Goal: Task Accomplishment & Management: Manage account settings

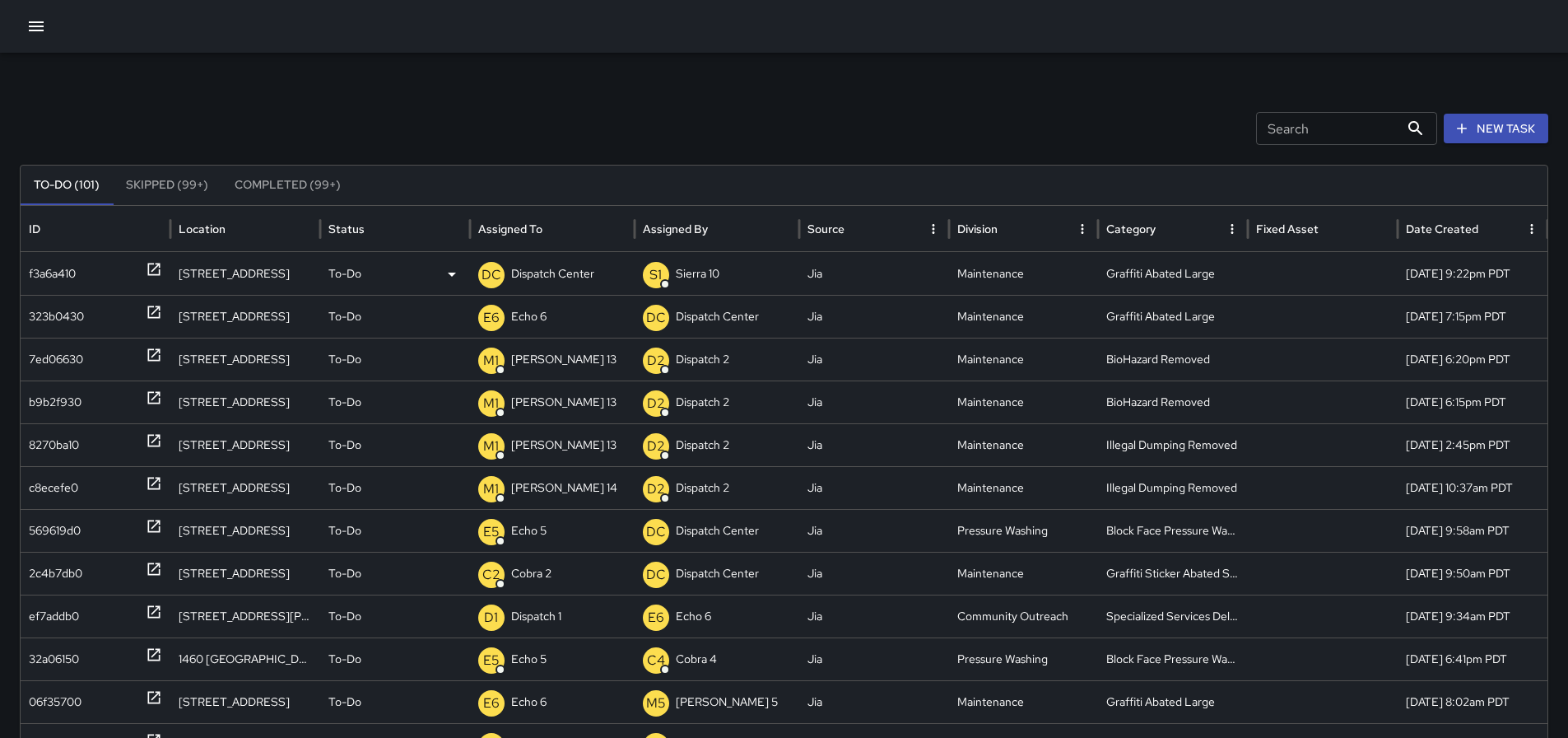
click at [554, 286] on p "Dispatch Center" at bounding box center [552, 273] width 83 height 42
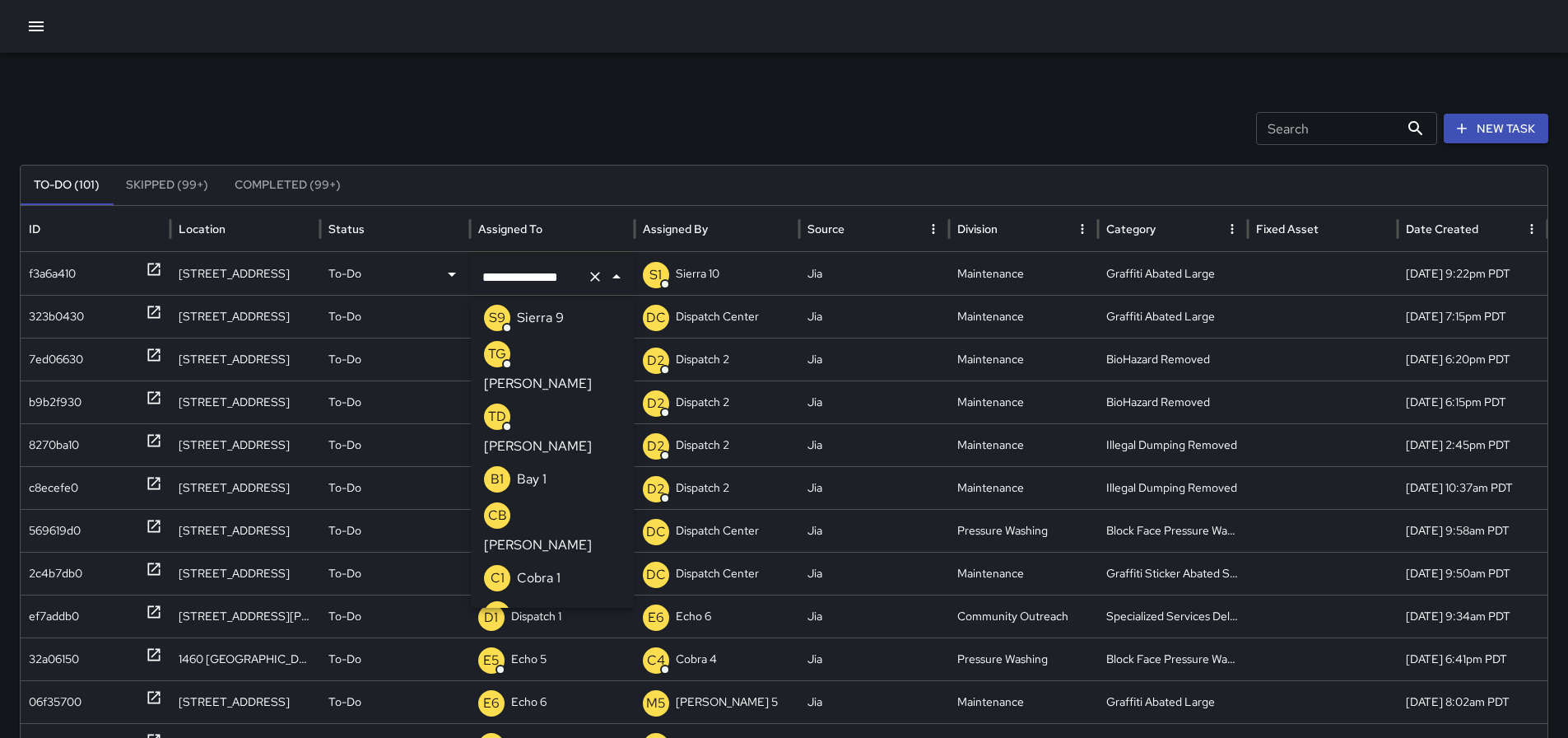
drag, startPoint x: 577, startPoint y: 277, endPoint x: 422, endPoint y: 282, distance: 155.1
click at [422, 282] on div "**********" at bounding box center [790, 273] width 1540 height 43
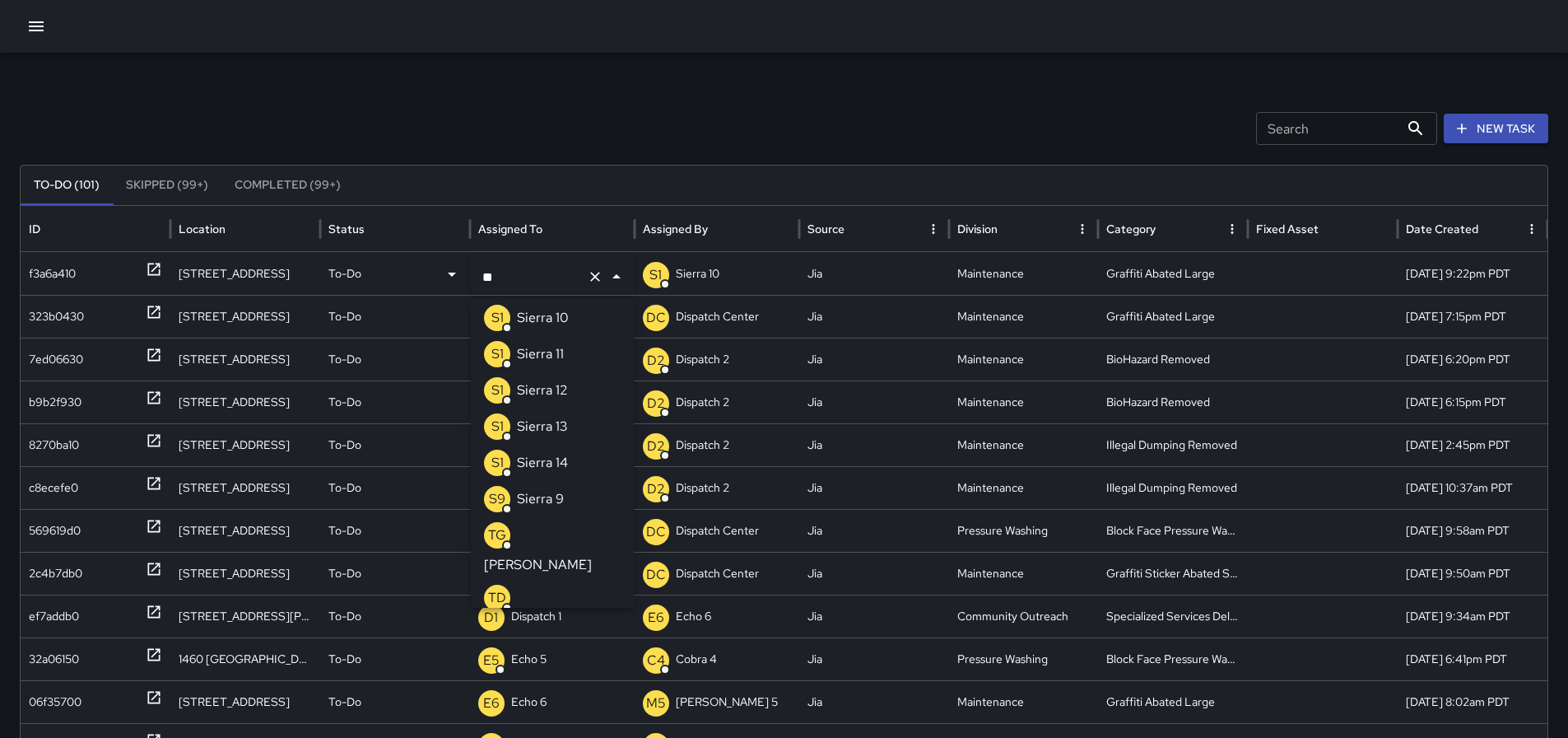
scroll to position [6, 0]
type input "***"
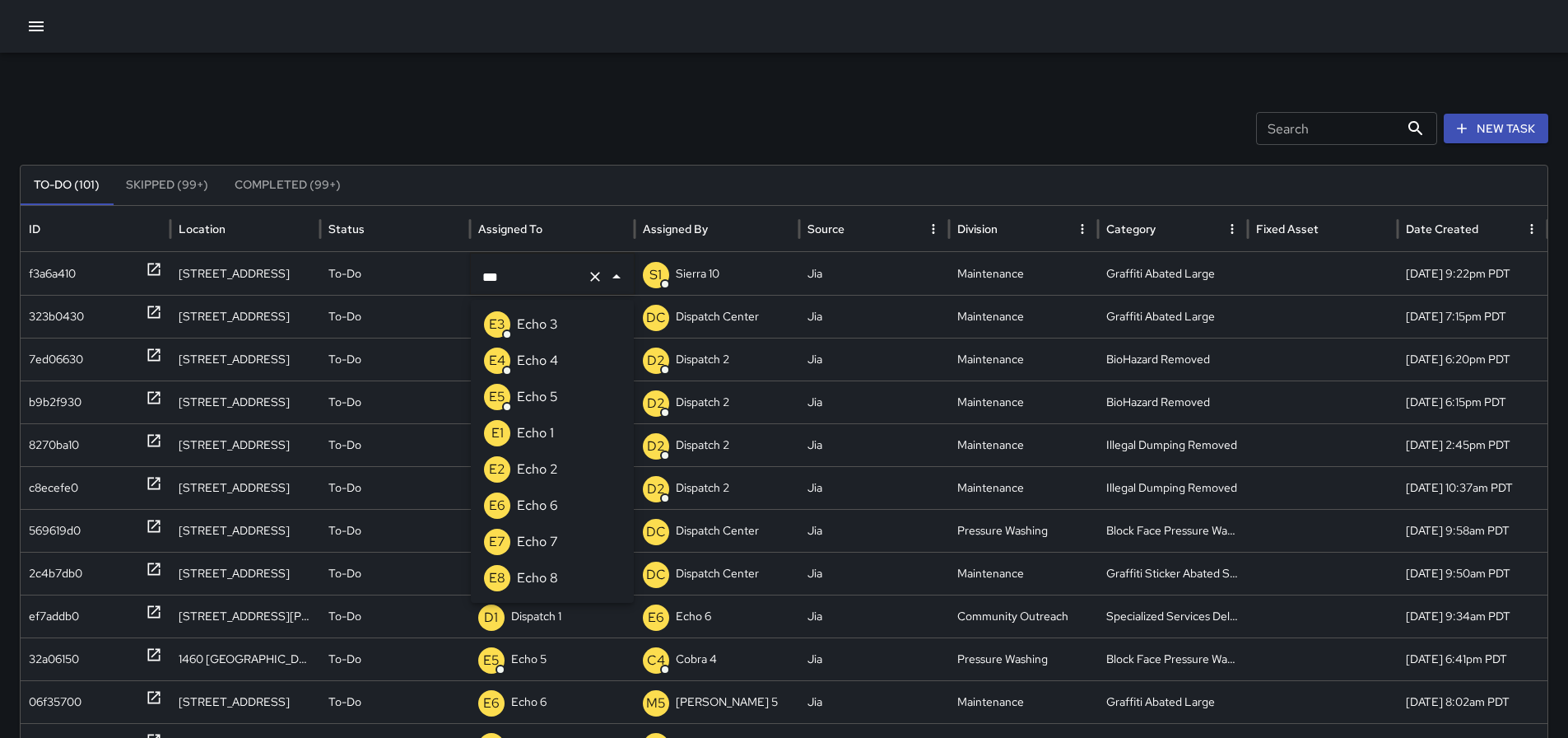
click at [522, 328] on p "Echo 3" at bounding box center [537, 324] width 41 height 20
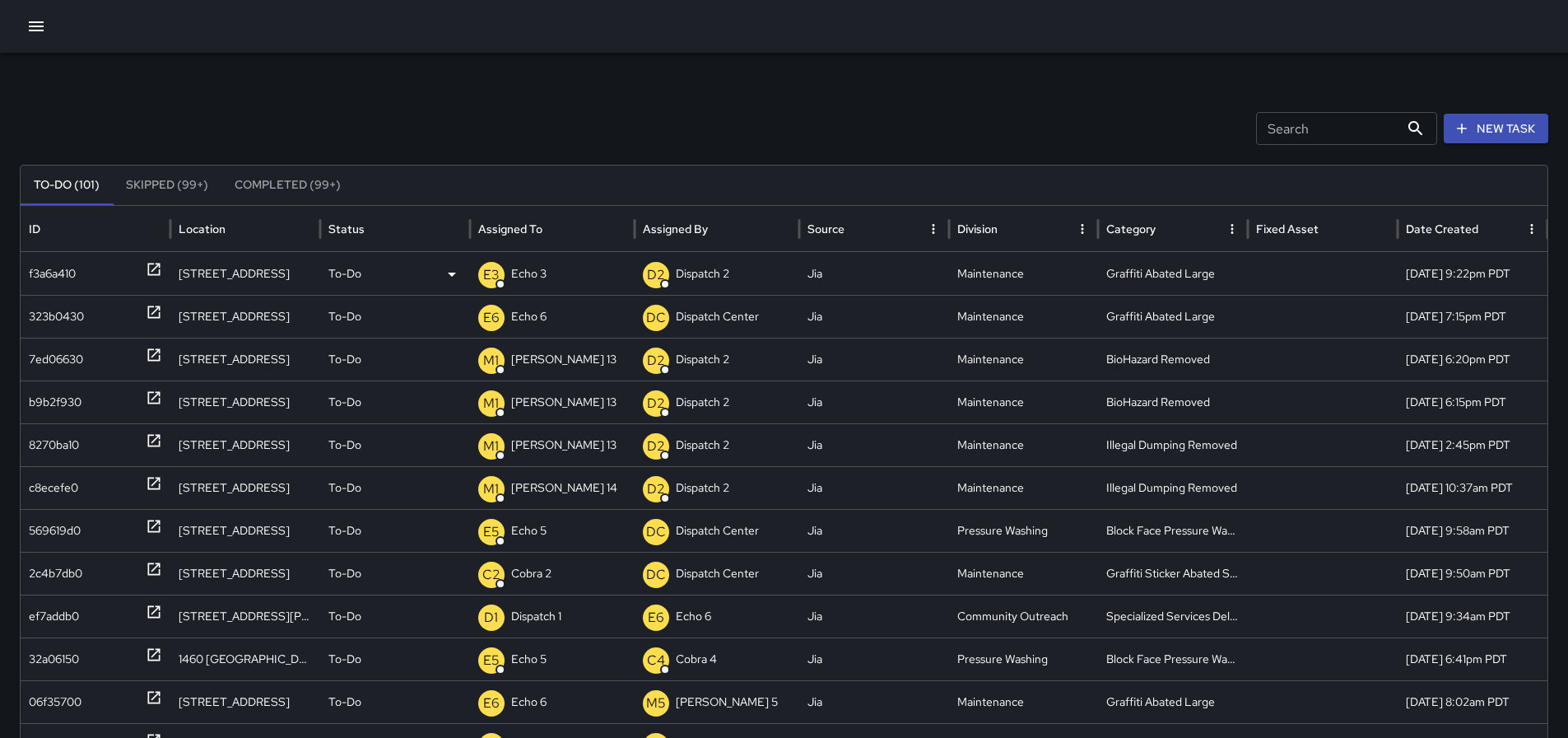
click at [535, 261] on p "Echo 3" at bounding box center [529, 273] width 36 height 42
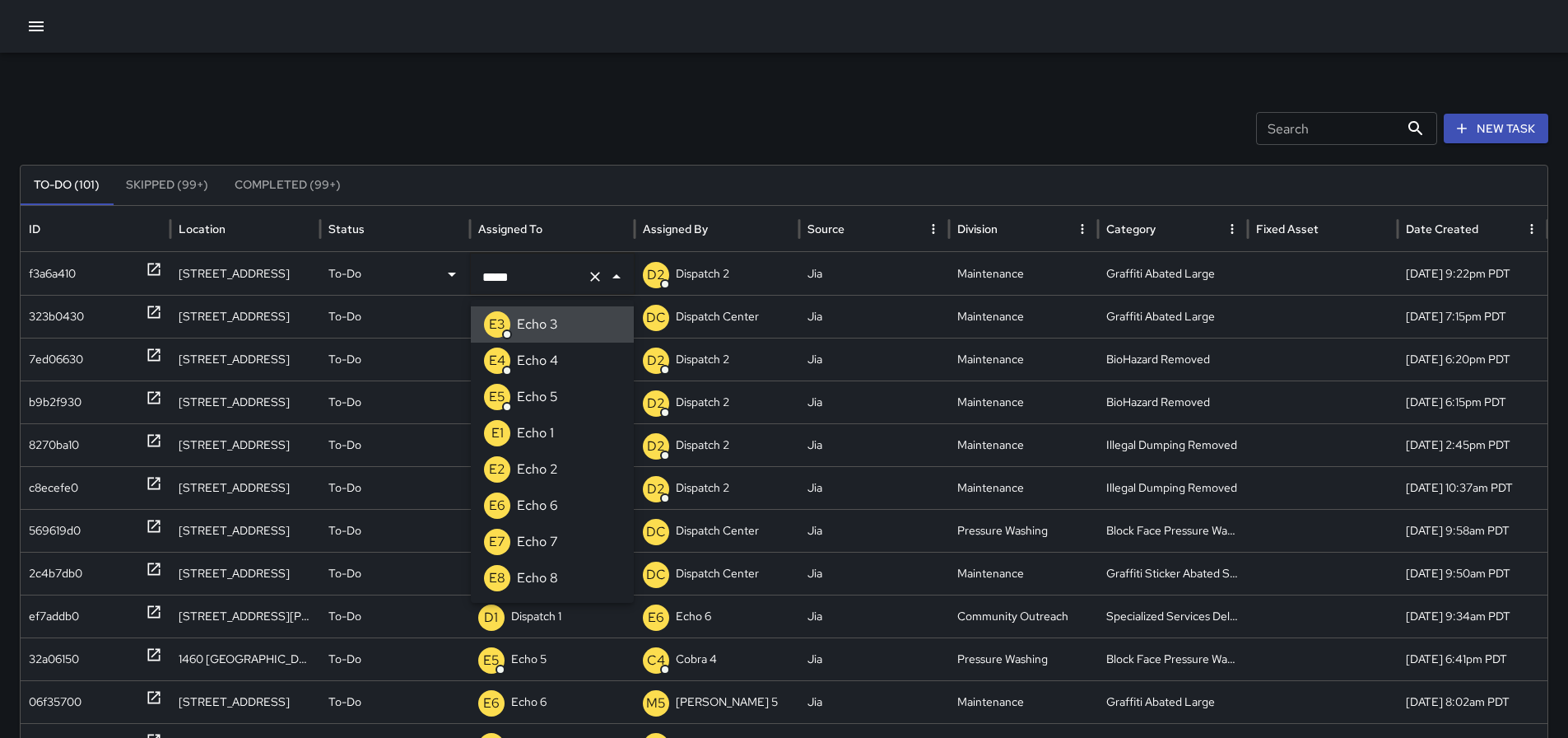
type input "******"
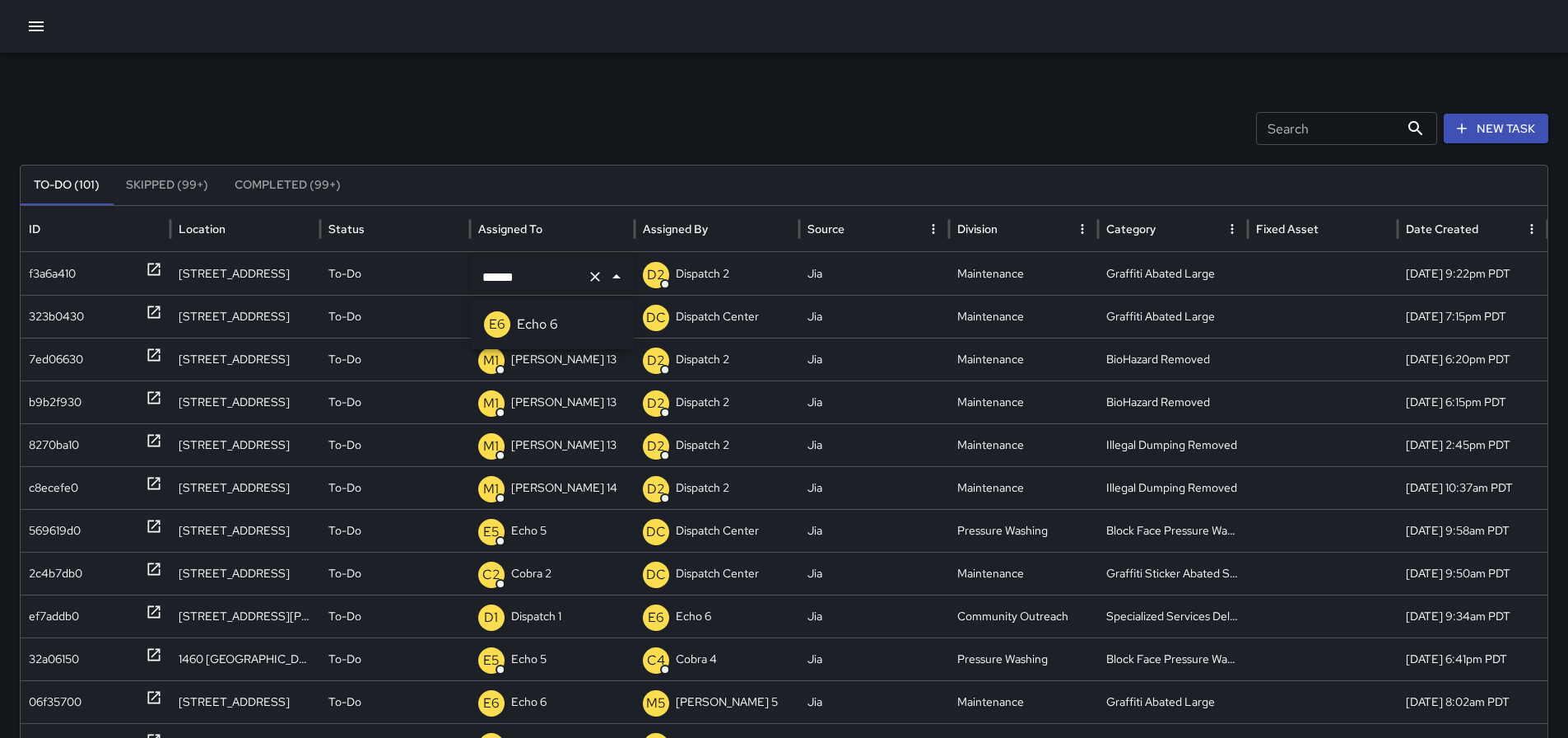
click at [554, 326] on p "Echo 6" at bounding box center [537, 324] width 41 height 20
click at [44, 23] on icon "button" at bounding box center [36, 27] width 20 height 20
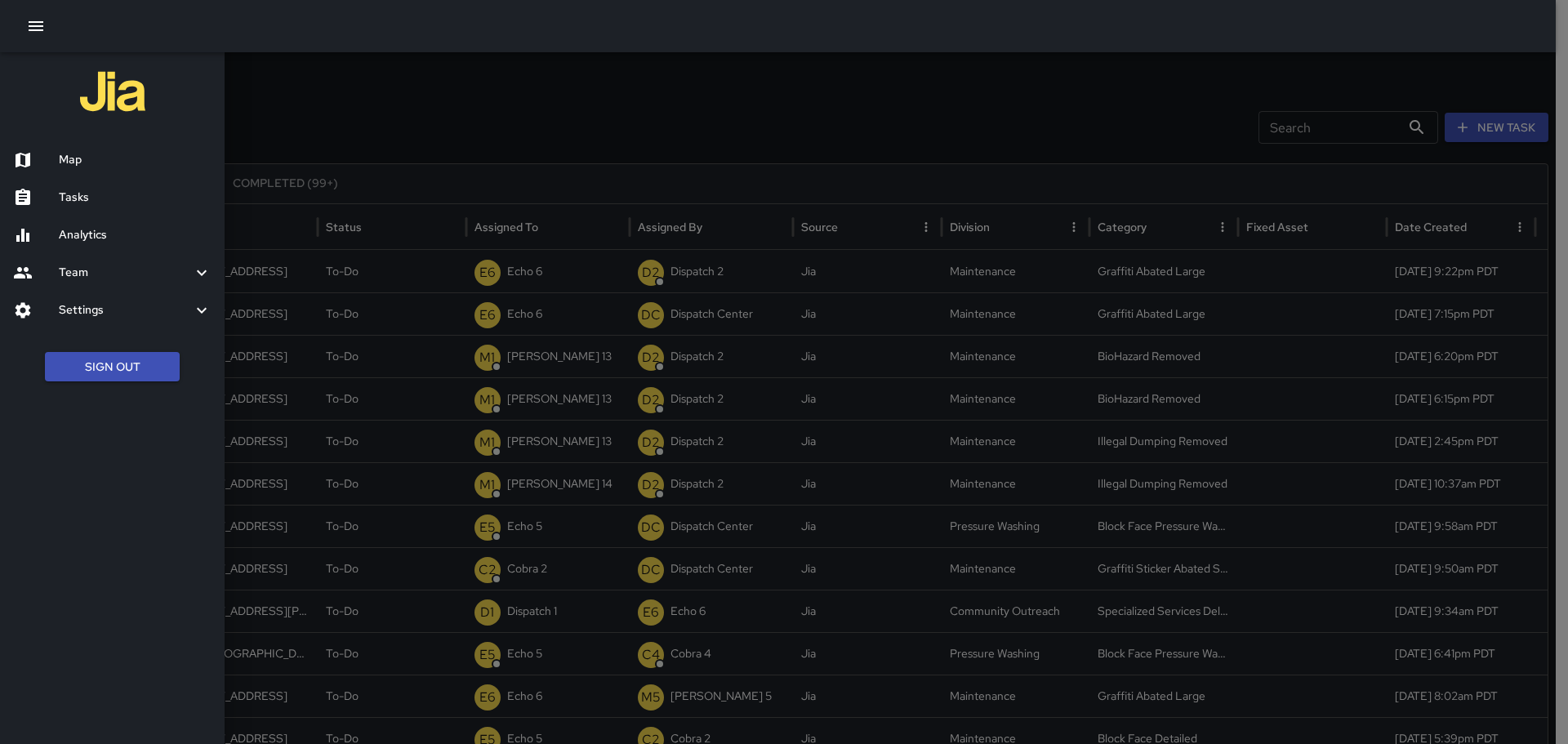
click at [95, 164] on h6 "Map" at bounding box center [135, 160] width 153 height 18
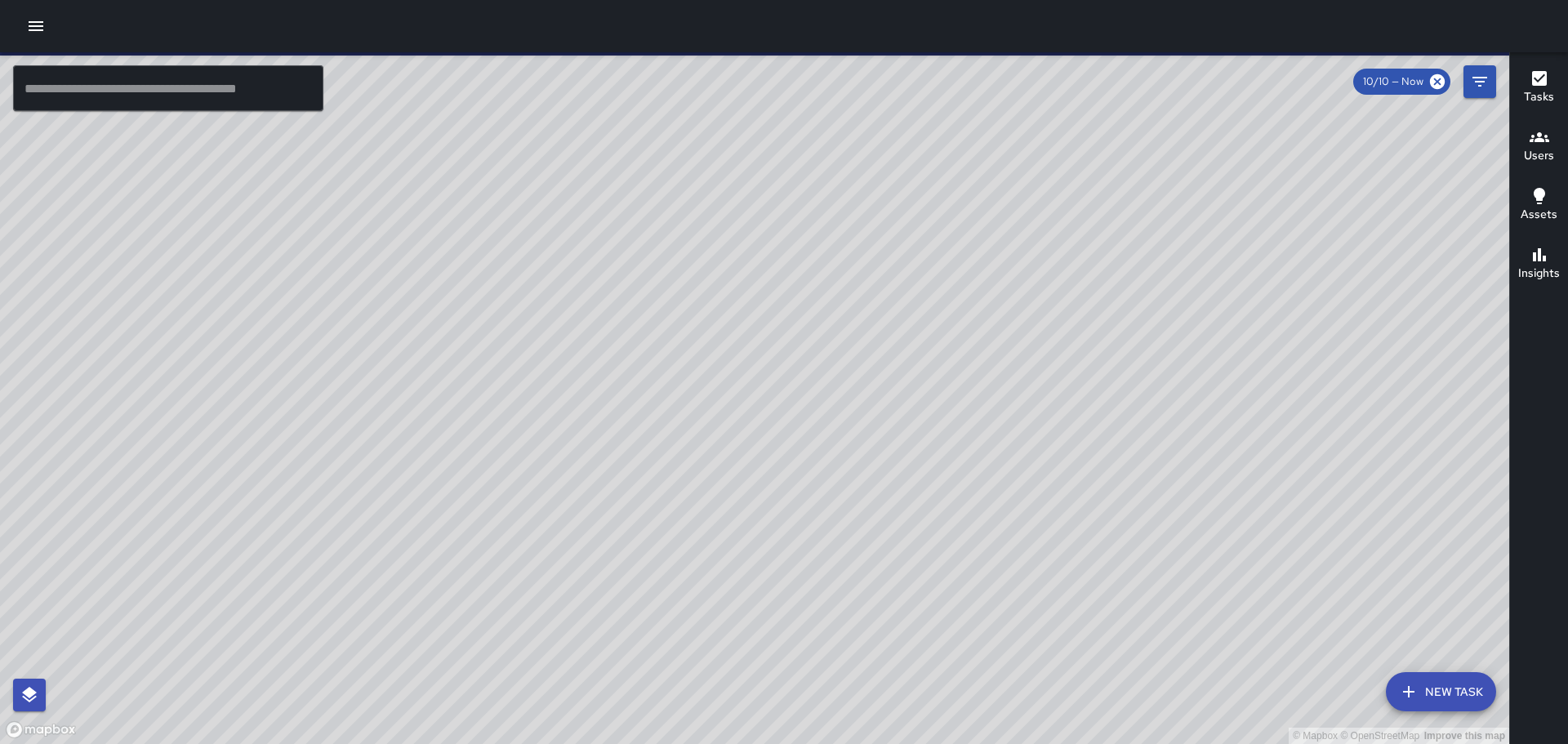
drag, startPoint x: 773, startPoint y: 232, endPoint x: 617, endPoint y: 500, distance: 310.1
click at [618, 508] on div "© Mapbox © OpenStreetMap Improve this map" at bounding box center [754, 397] width 1509 height 691
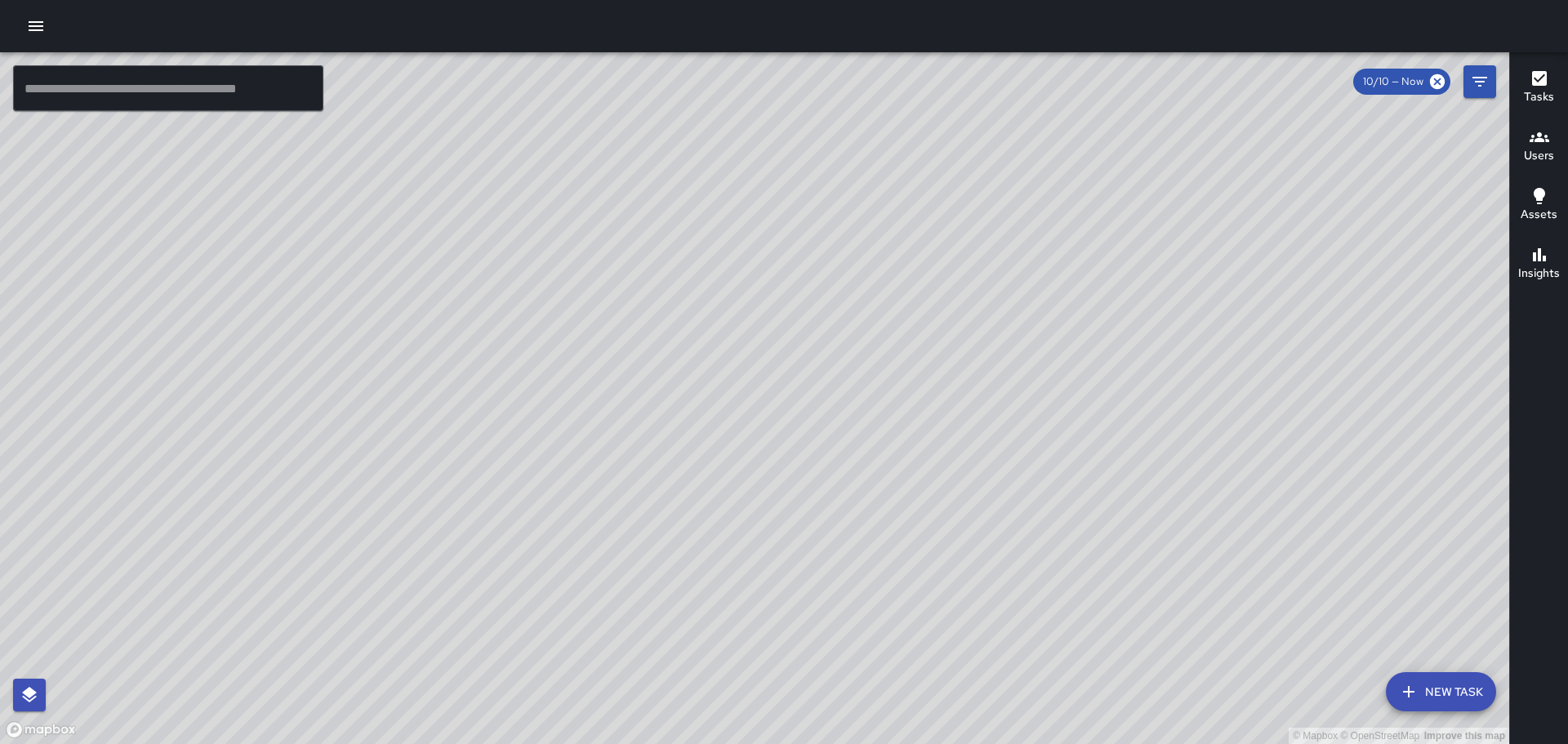
click at [44, 20] on icon "button" at bounding box center [36, 26] width 19 height 19
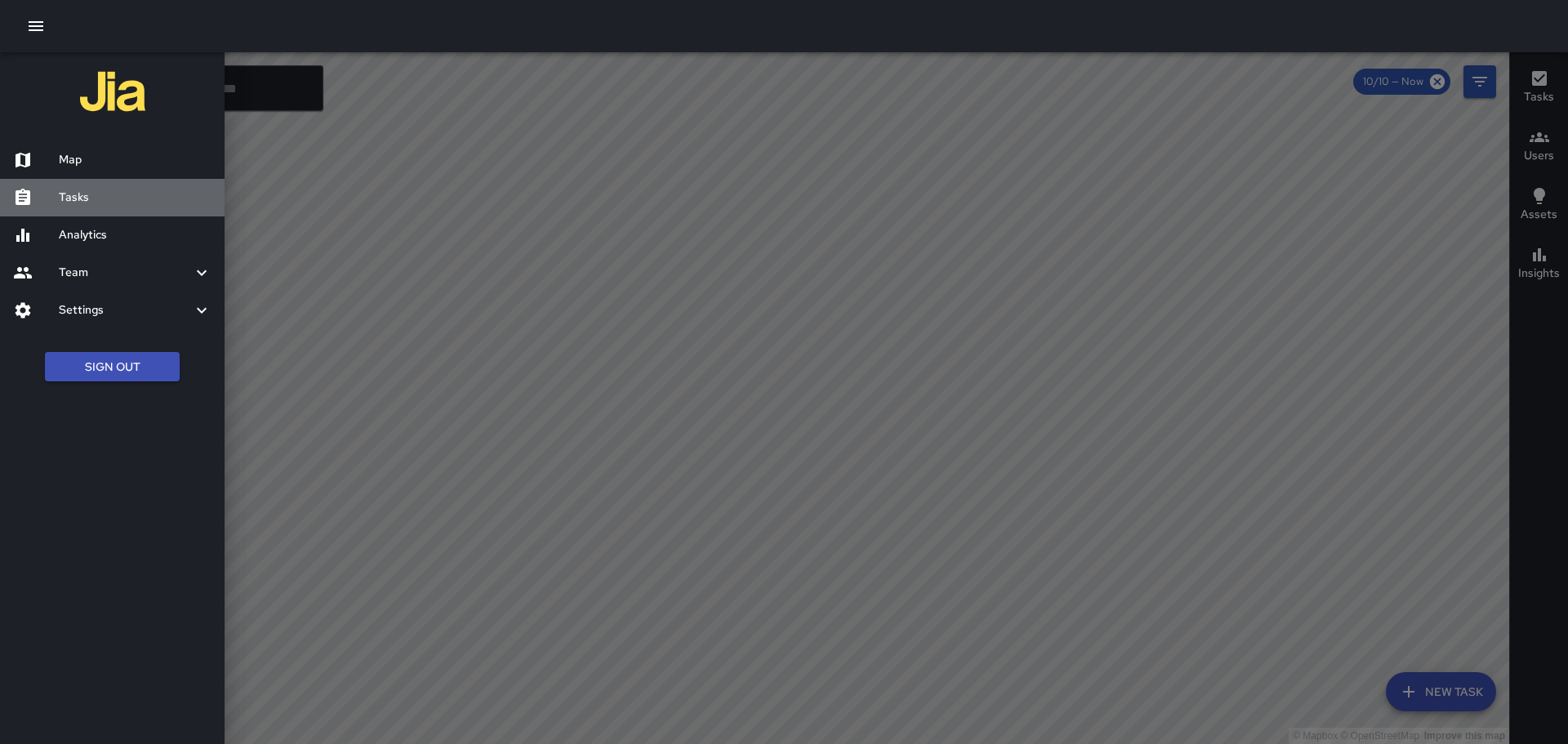
click at [91, 199] on h6 "Tasks" at bounding box center [135, 198] width 153 height 18
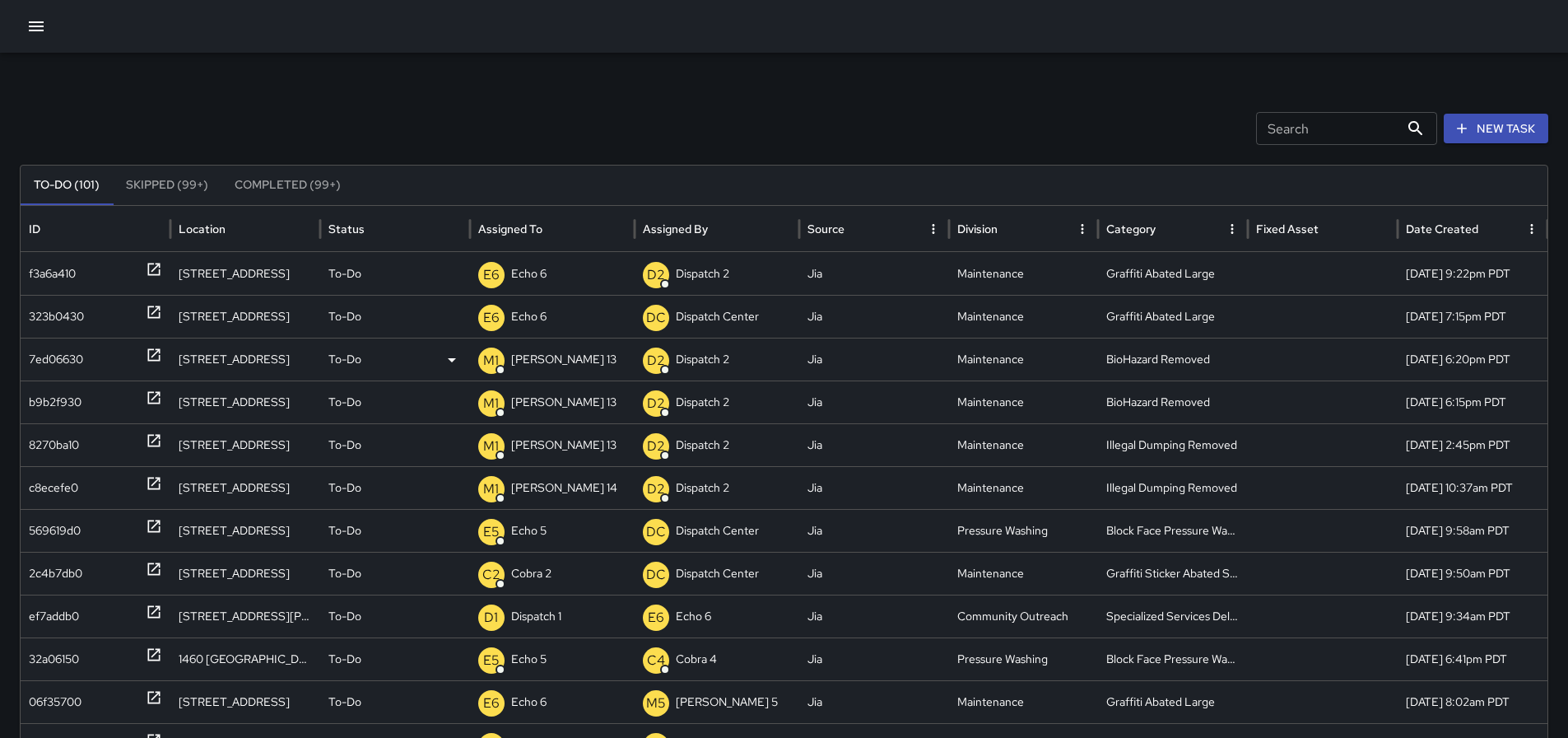
click at [546, 359] on p "Mike 13" at bounding box center [563, 359] width 105 height 42
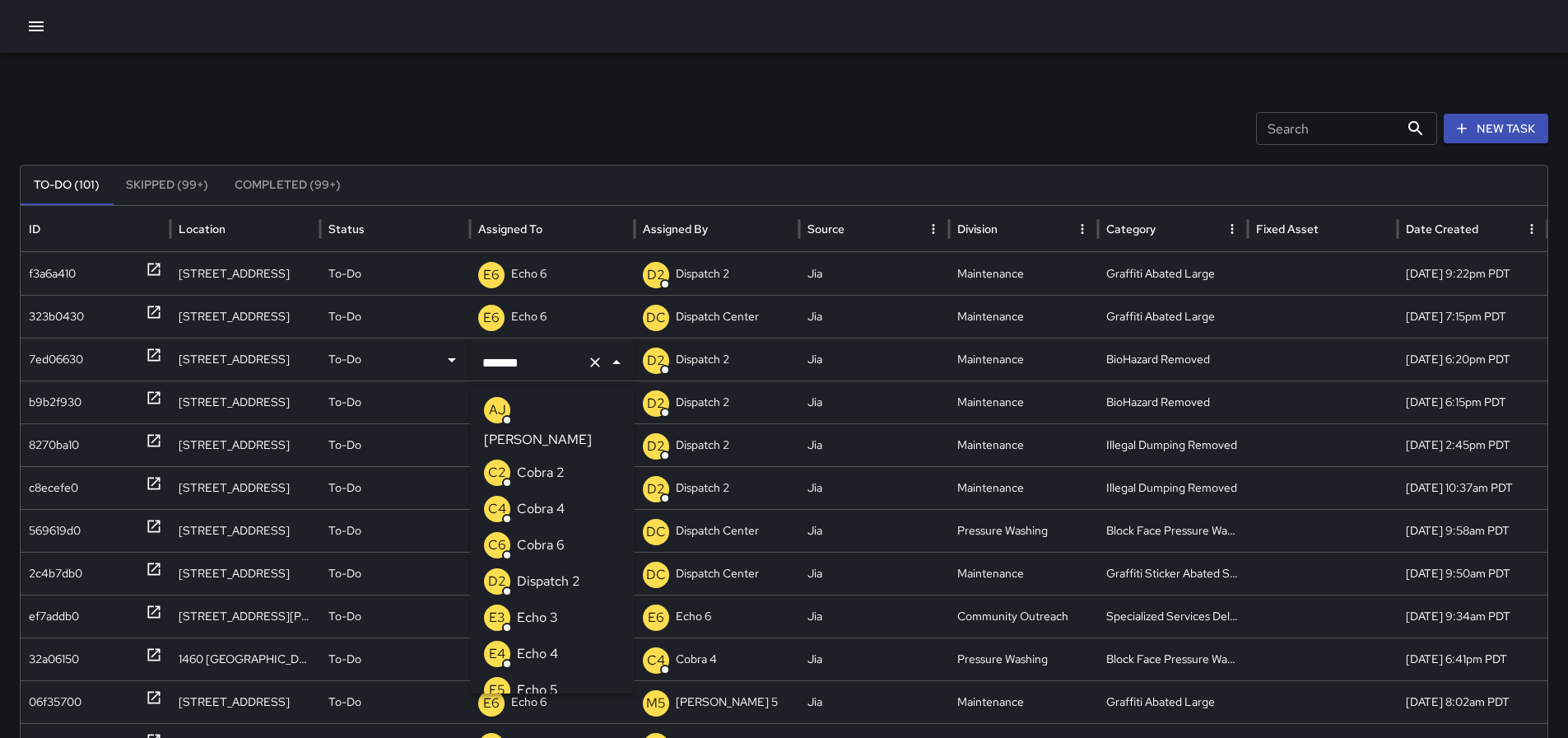
scroll to position [191, 0]
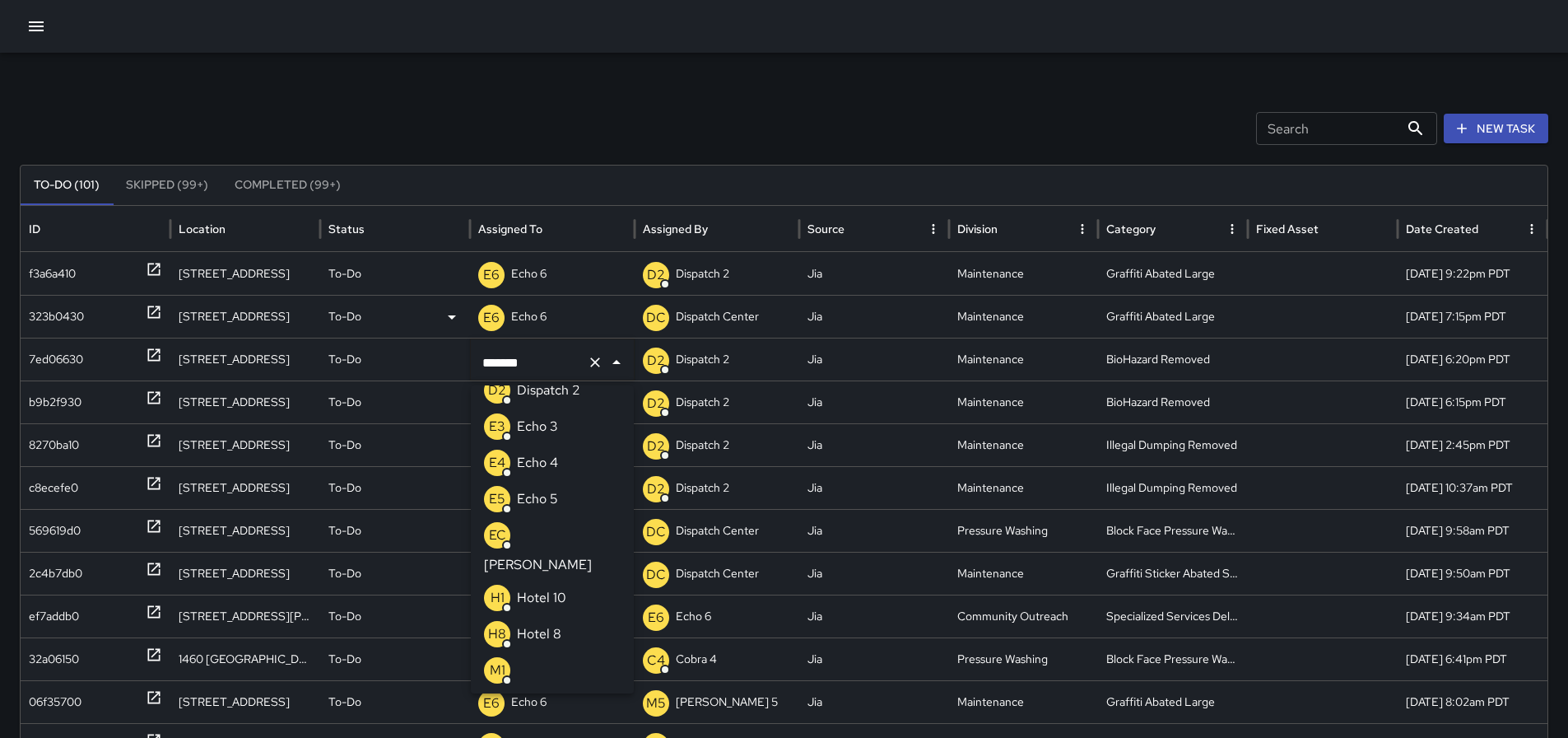
drag, startPoint x: 572, startPoint y: 355, endPoint x: 417, endPoint y: 326, distance: 157.7
click at [457, 361] on div "7ed06630 1624 Franklin Street To-Do ******* ​ D2 Dispatch 2 Jia Maintenance Bio…" at bounding box center [790, 359] width 1540 height 43
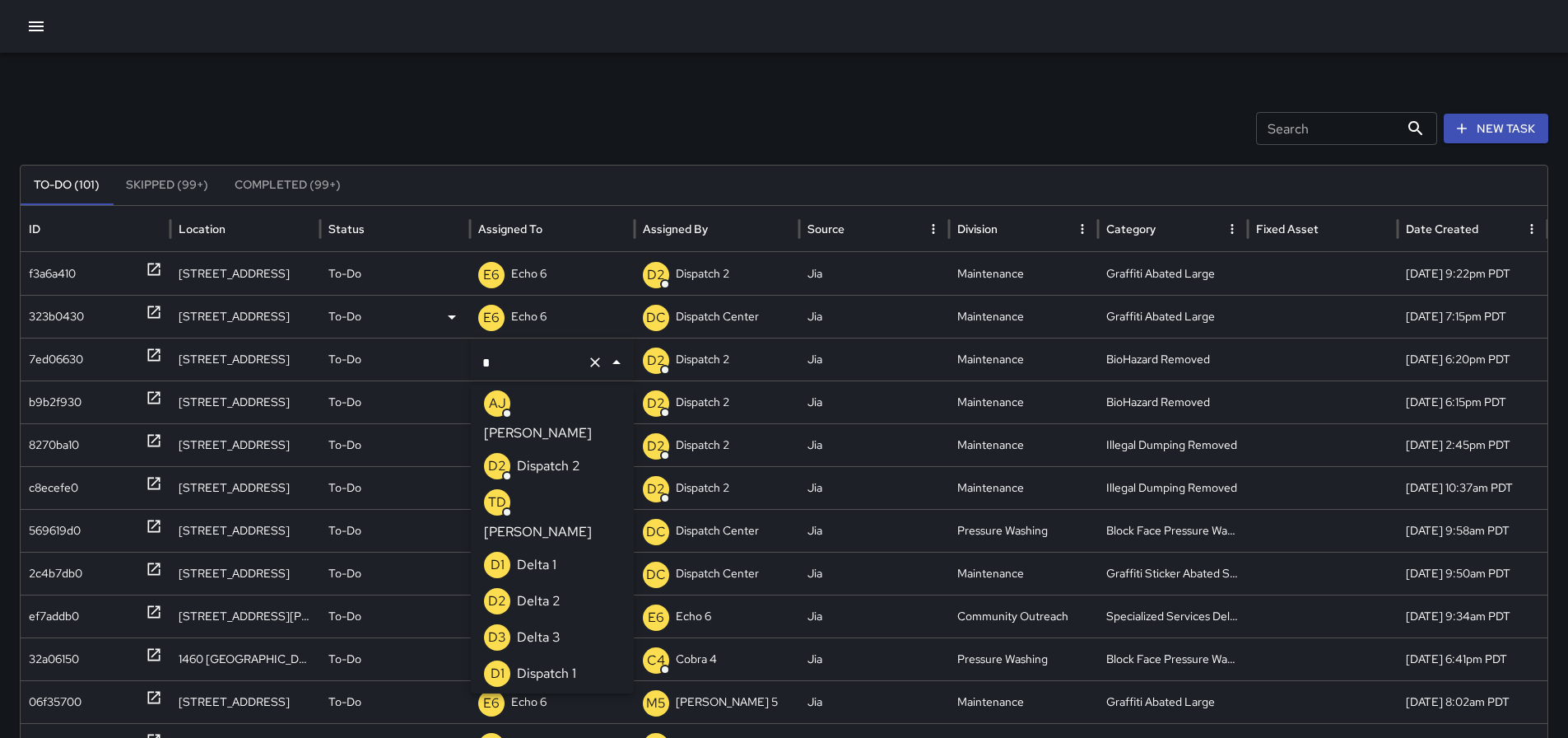
type input "**"
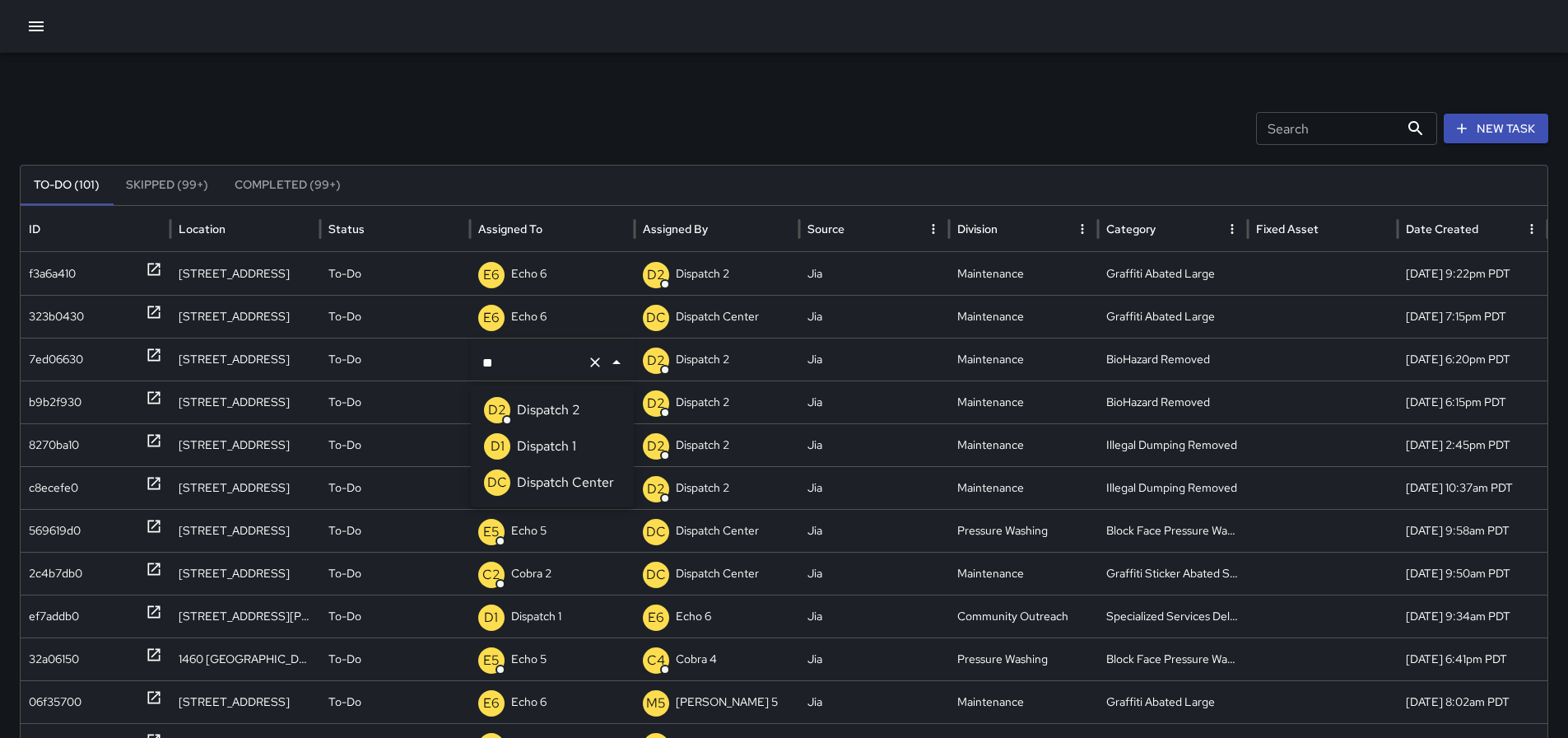
click at [553, 481] on p "Dispatch Center" at bounding box center [565, 483] width 97 height 20
drag, startPoint x: 581, startPoint y: 400, endPoint x: 499, endPoint y: 418, distance: 84.0
click at [499, 418] on div "M1 Mike 13" at bounding box center [552, 401] width 149 height 42
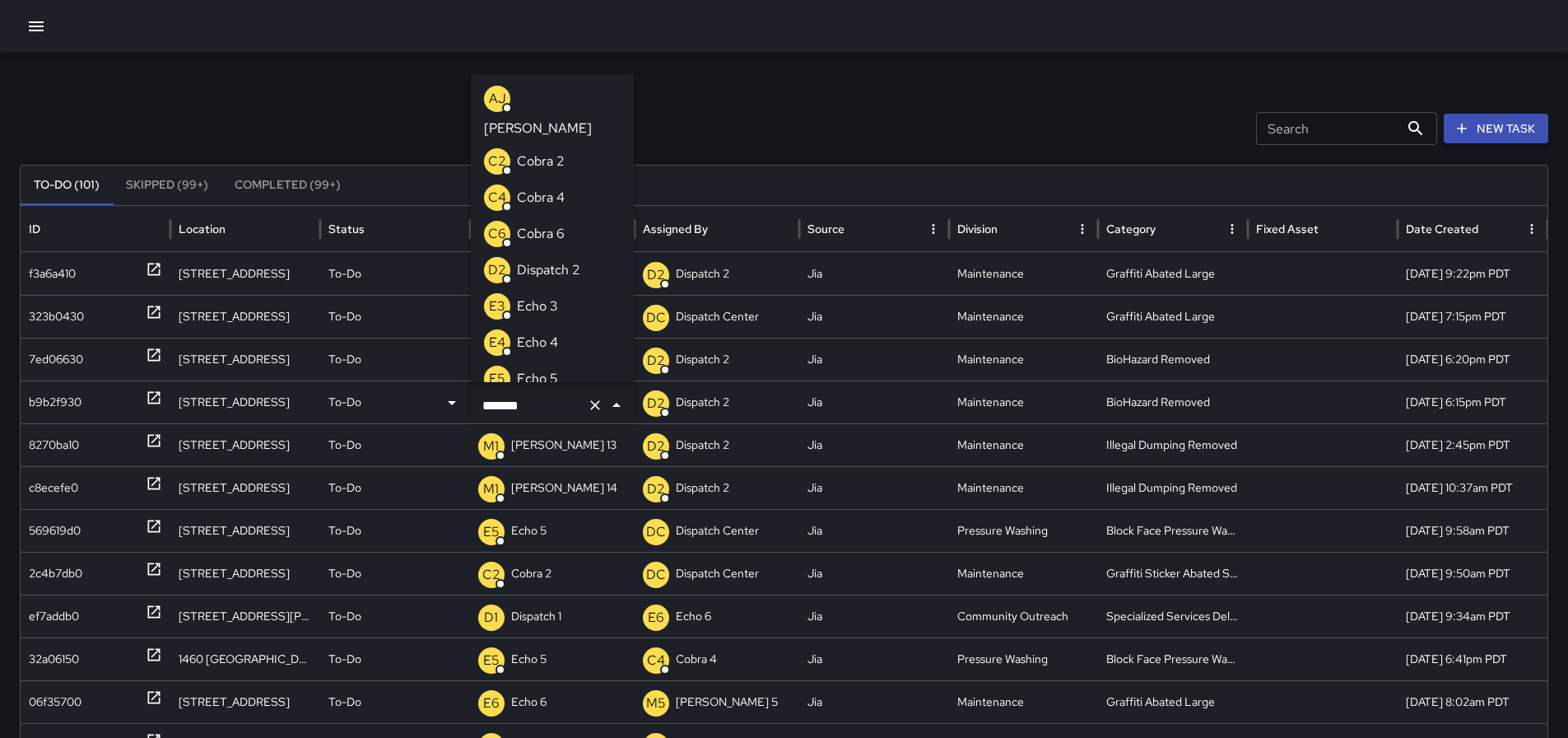
scroll to position [191, 0]
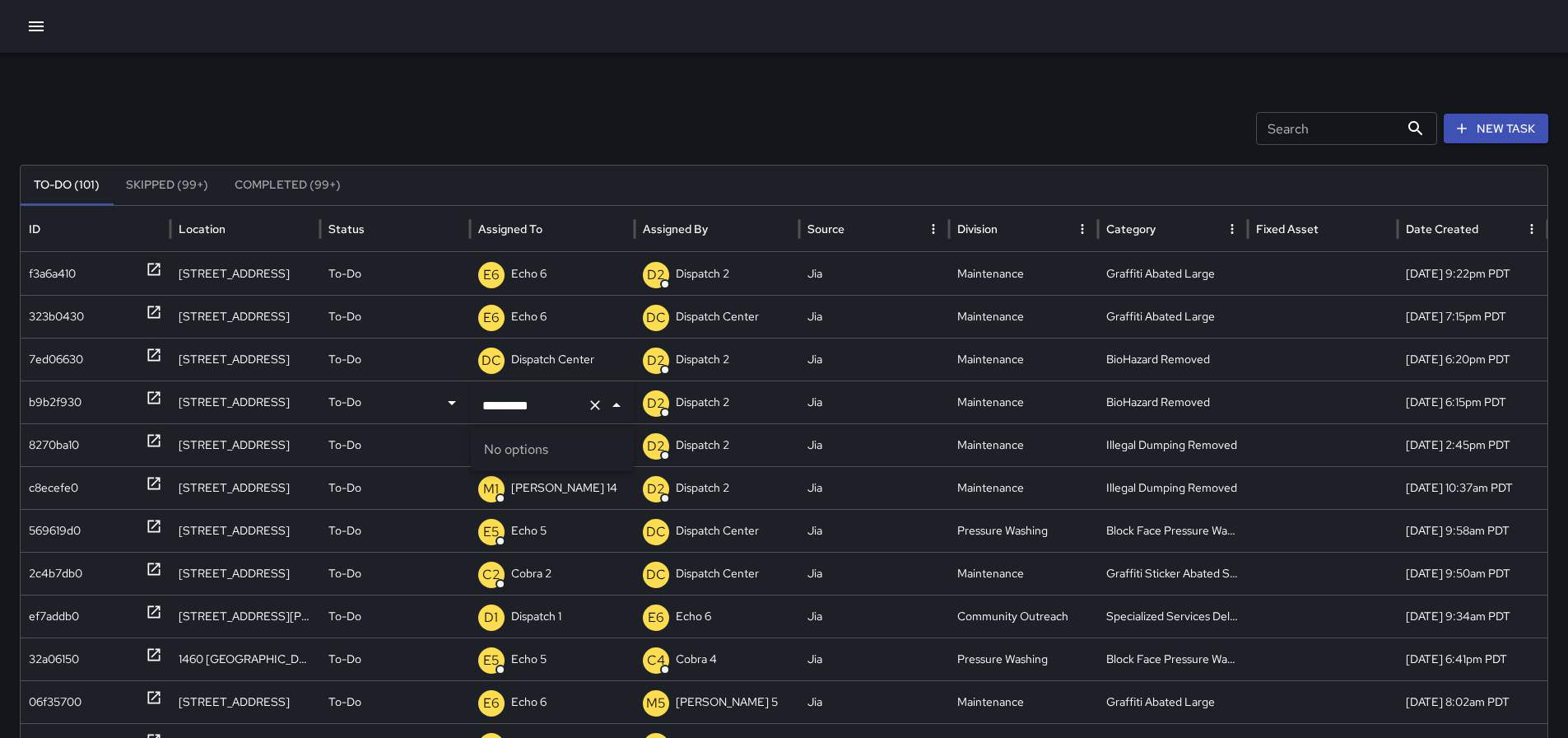
drag, startPoint x: 547, startPoint y: 402, endPoint x: 456, endPoint y: 415, distance: 91.9
click at [456, 415] on div "b9b2f930 1225 Franklin Street To-Do ********* ​ D2 Dispatch 2 Jia Maintenance B…" at bounding box center [790, 401] width 1540 height 43
type input "**"
click at [599, 525] on p "Dispatch Center" at bounding box center [565, 525] width 97 height 20
click at [148, 435] on icon at bounding box center [154, 441] width 17 height 17
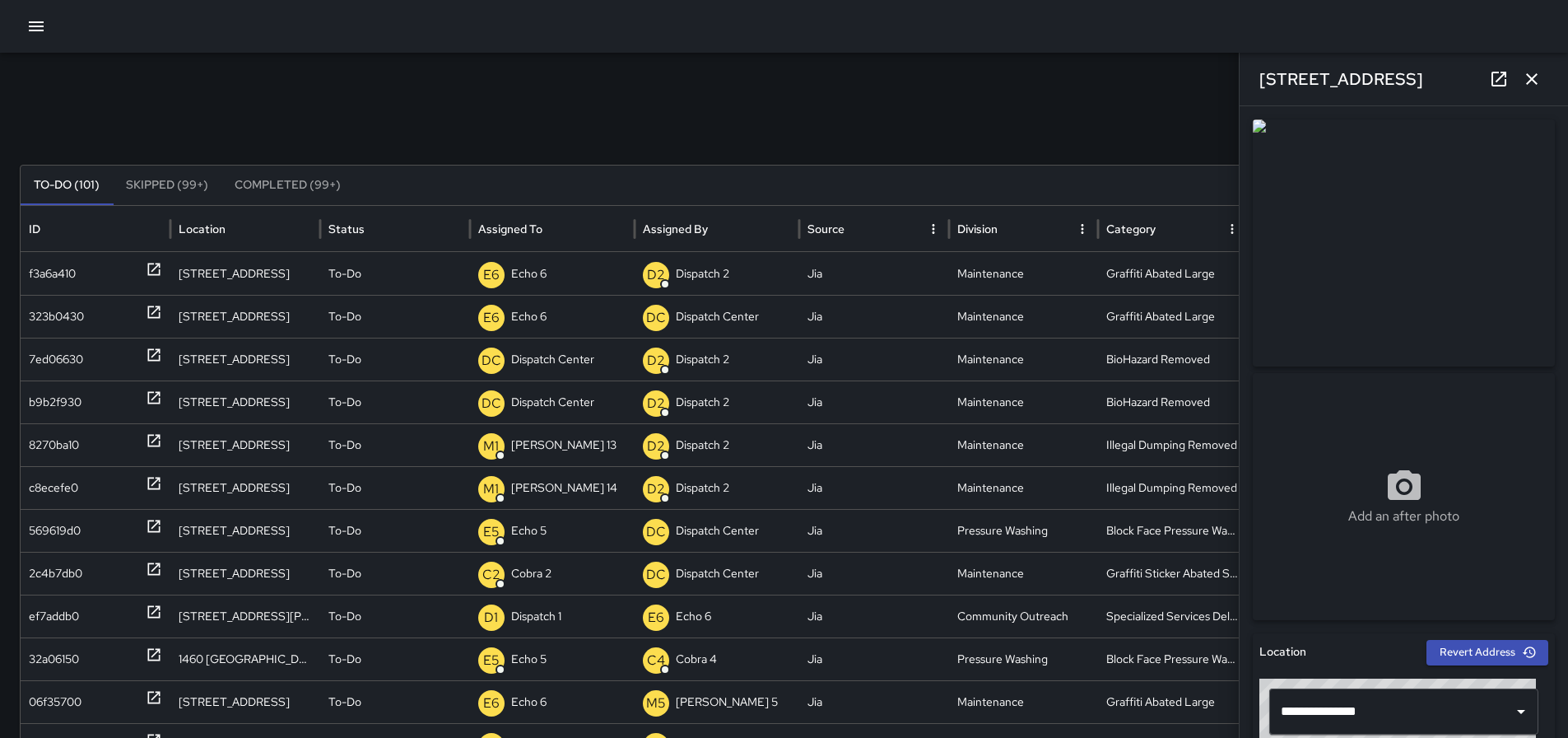
click at [1544, 80] on button "button" at bounding box center [1532, 78] width 33 height 33
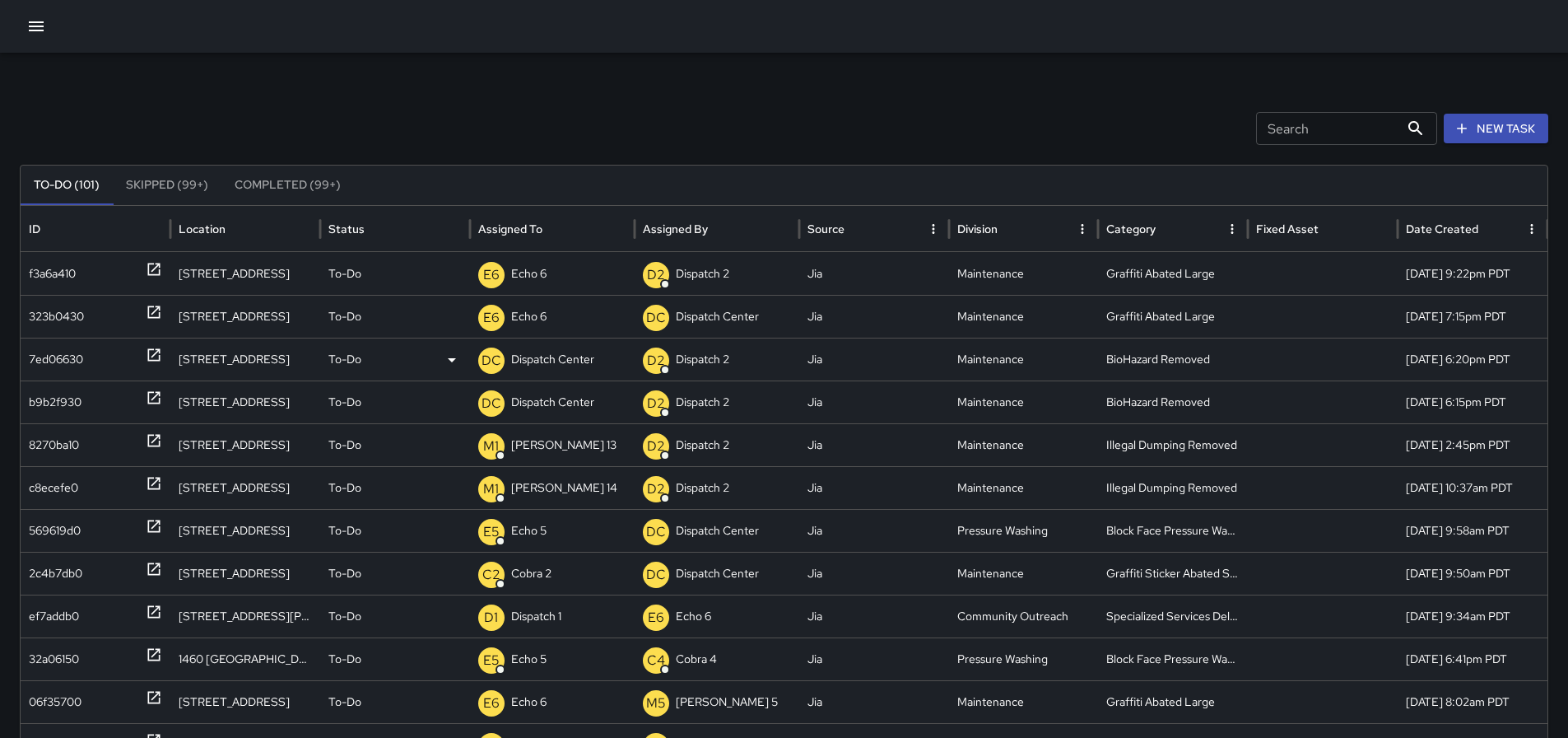
click at [153, 359] on icon at bounding box center [154, 354] width 17 height 17
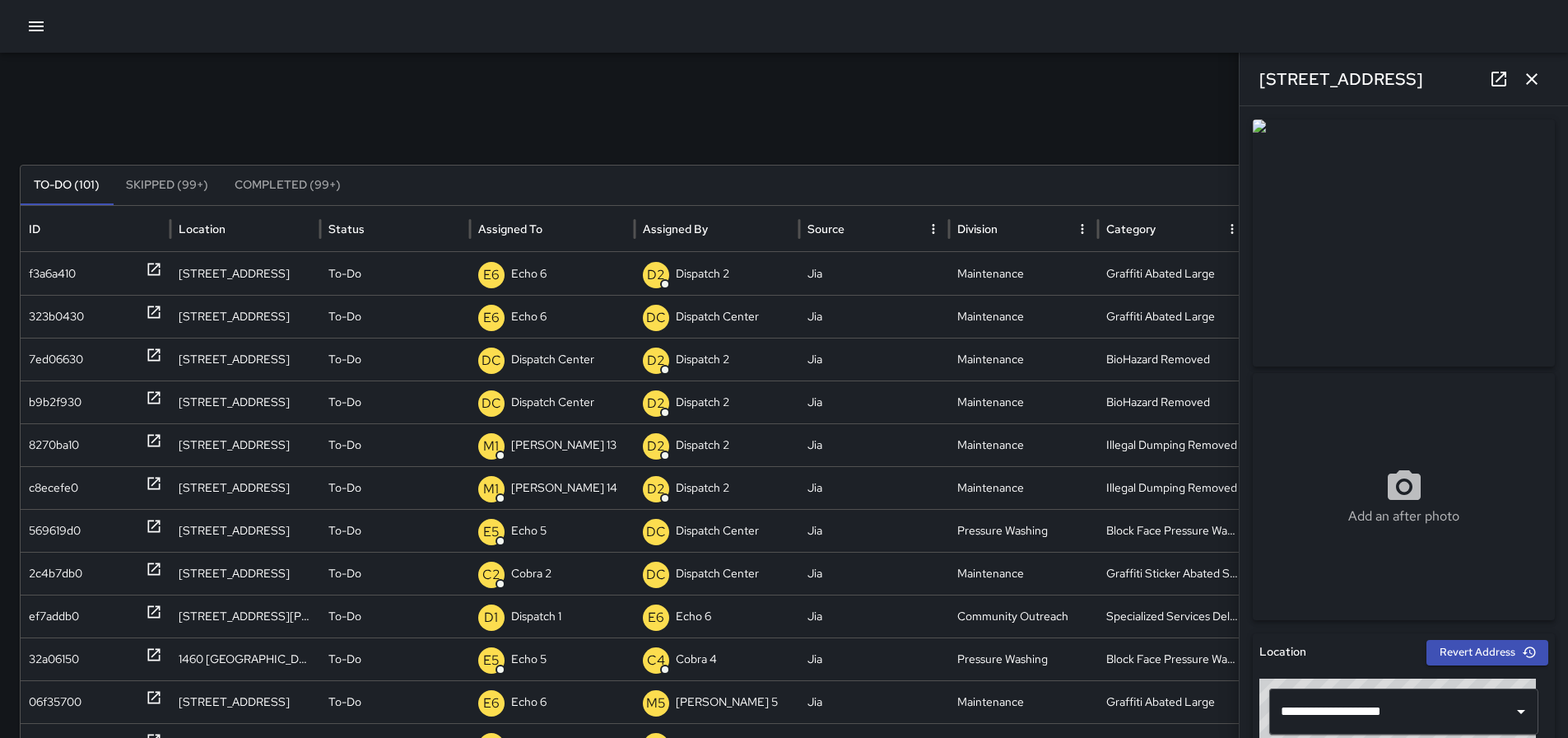
click at [1540, 81] on icon "button" at bounding box center [1532, 79] width 20 height 20
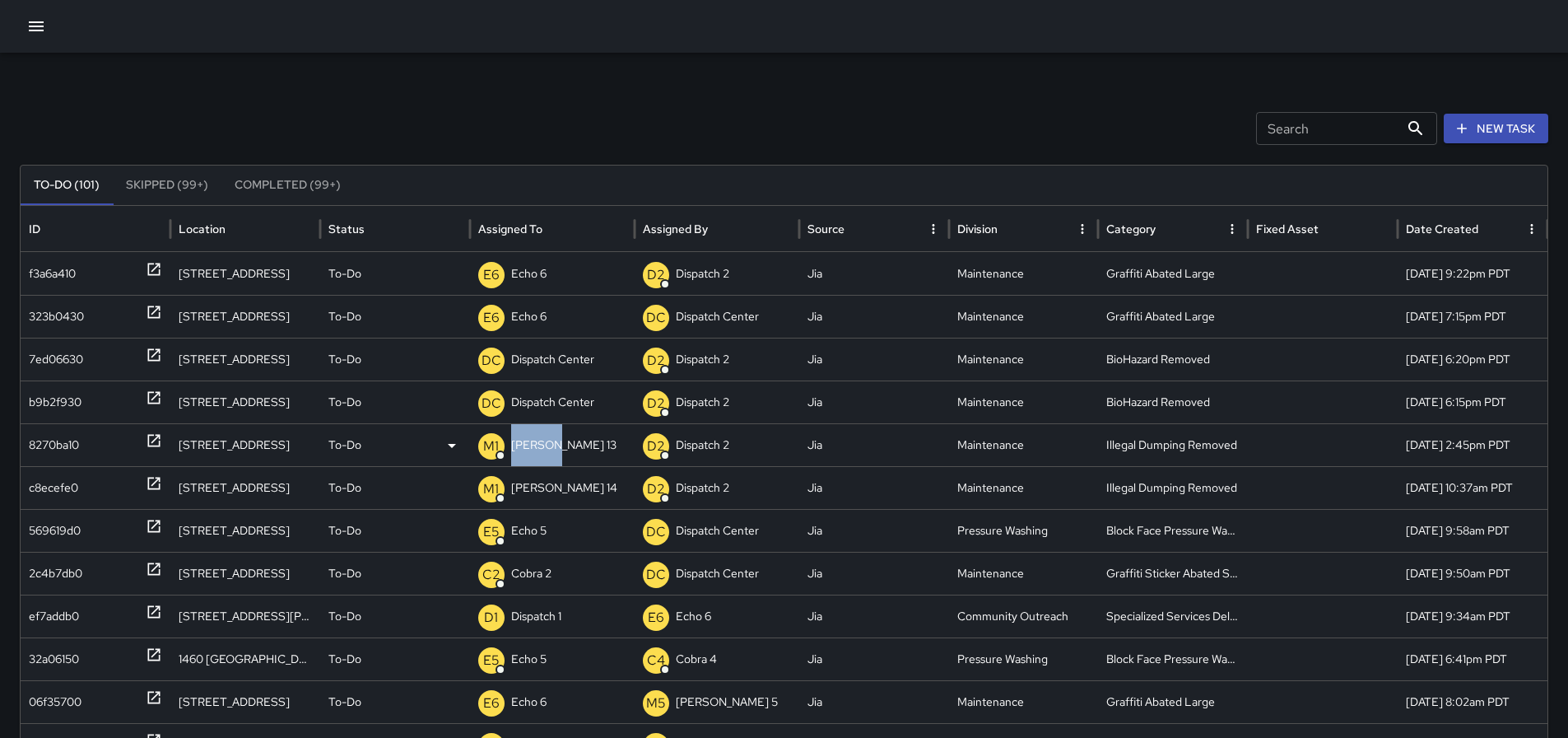
drag, startPoint x: 562, startPoint y: 442, endPoint x: 505, endPoint y: 443, distance: 57.0
click at [505, 443] on div "M1 Mike 13" at bounding box center [552, 444] width 149 height 42
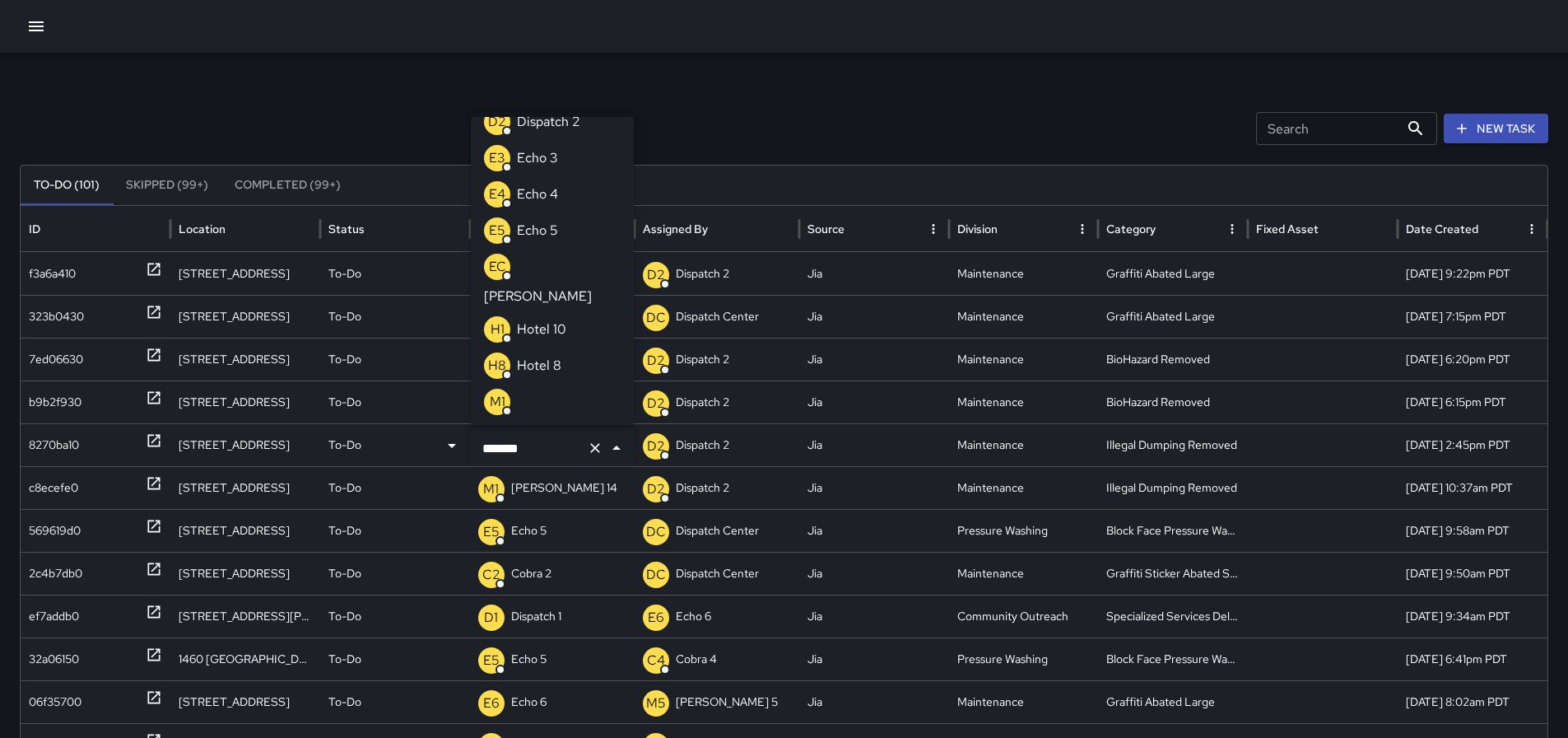
drag, startPoint x: 554, startPoint y: 449, endPoint x: 433, endPoint y: 449, distance: 121.0
click at [433, 449] on div "8270ba10 435 19th Street To-Do ******* ​ D2 Dispatch 2 Jia Maintenance Illegal …" at bounding box center [790, 444] width 1540 height 43
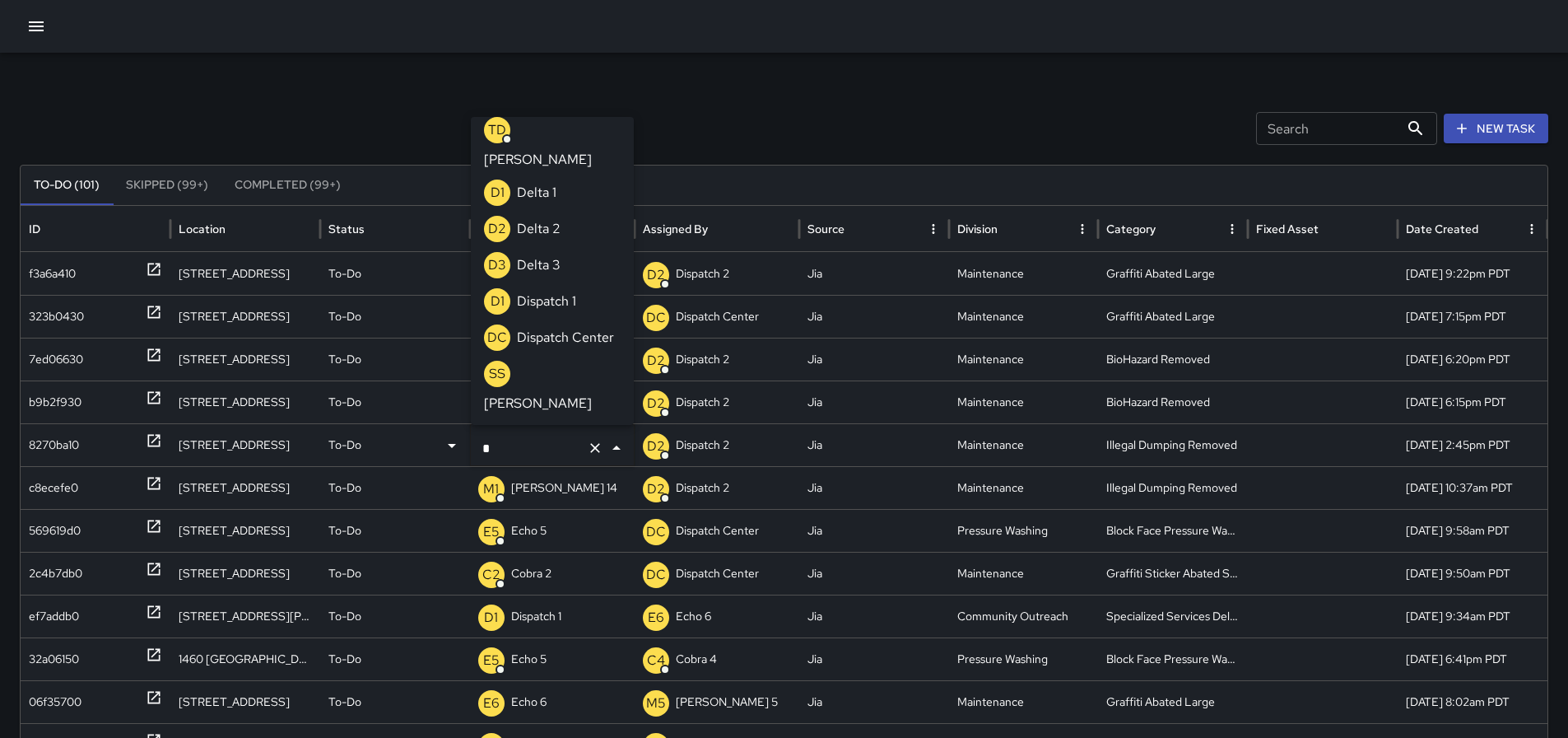
scroll to position [6, 0]
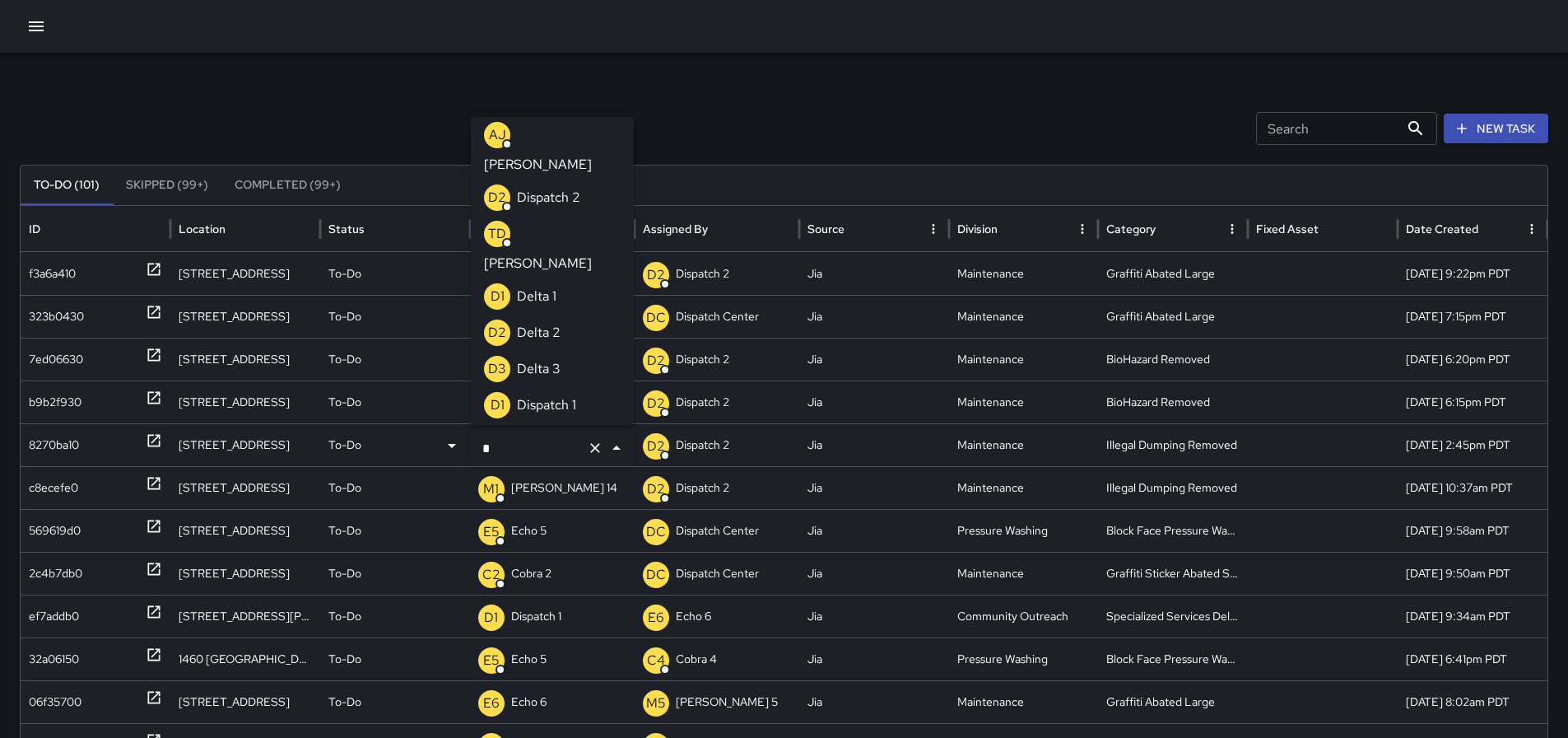
type input "**"
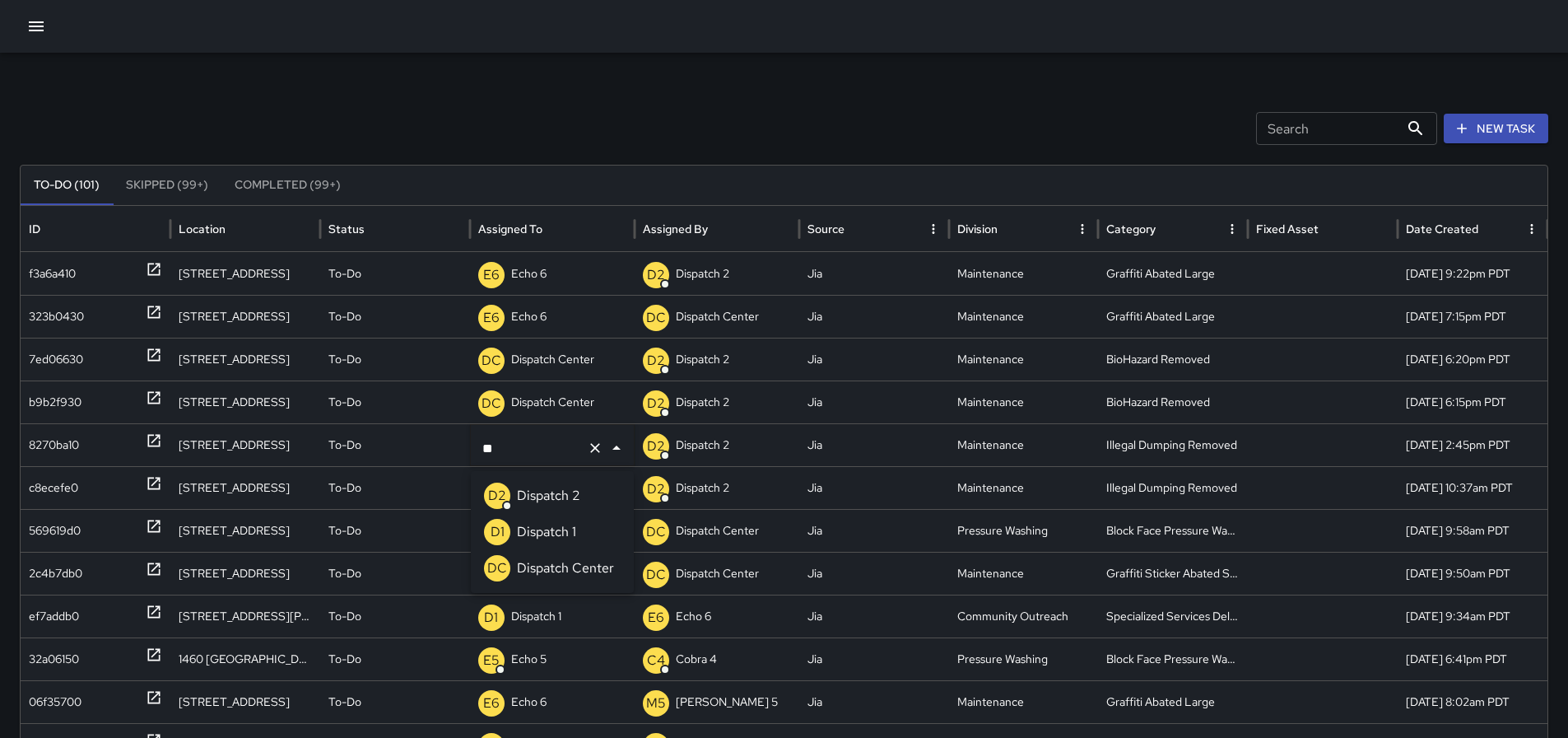
click at [538, 563] on p "Dispatch Center" at bounding box center [565, 568] width 97 height 20
click at [152, 483] on icon at bounding box center [154, 483] width 17 height 17
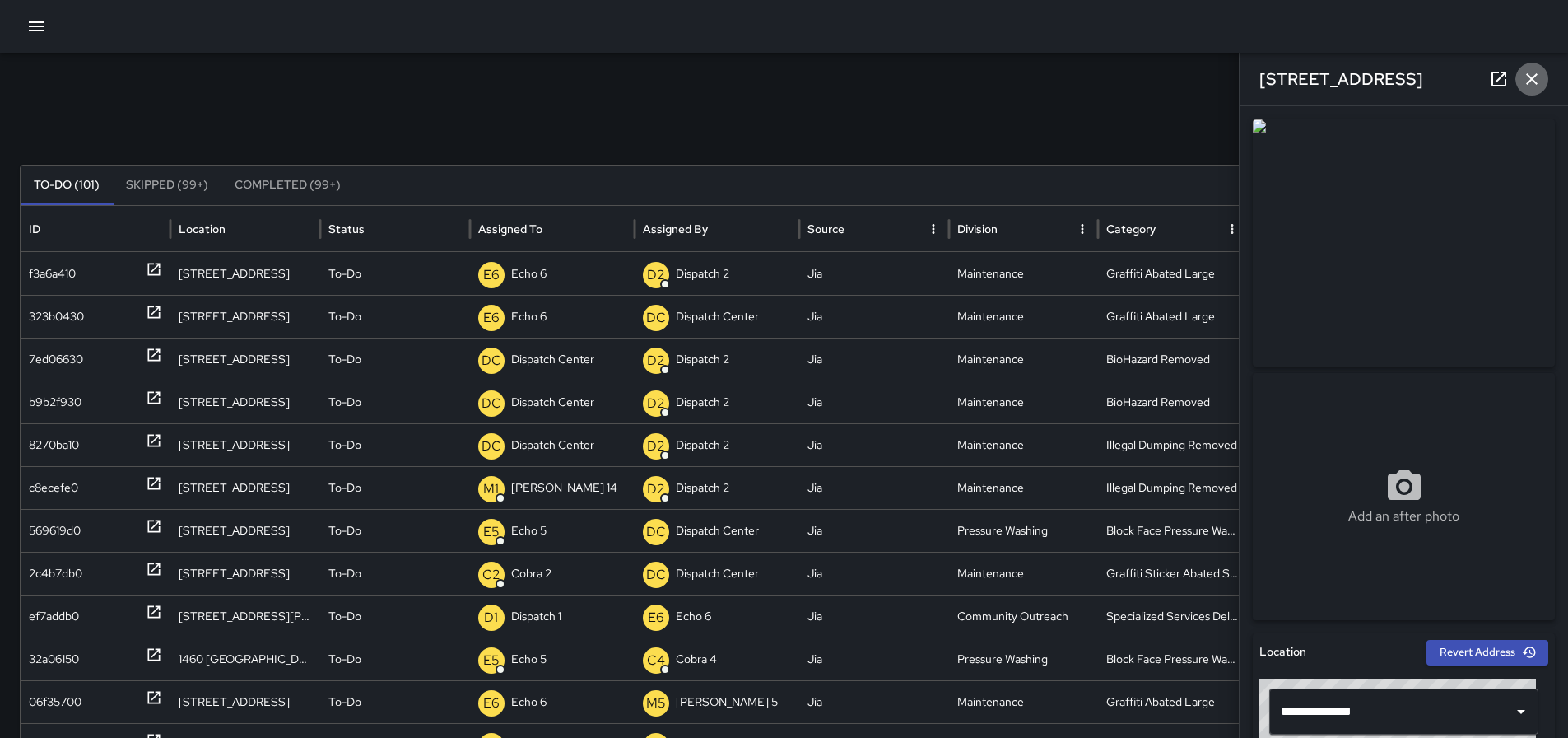
click at [1534, 76] on icon "button" at bounding box center [1532, 78] width 12 height 12
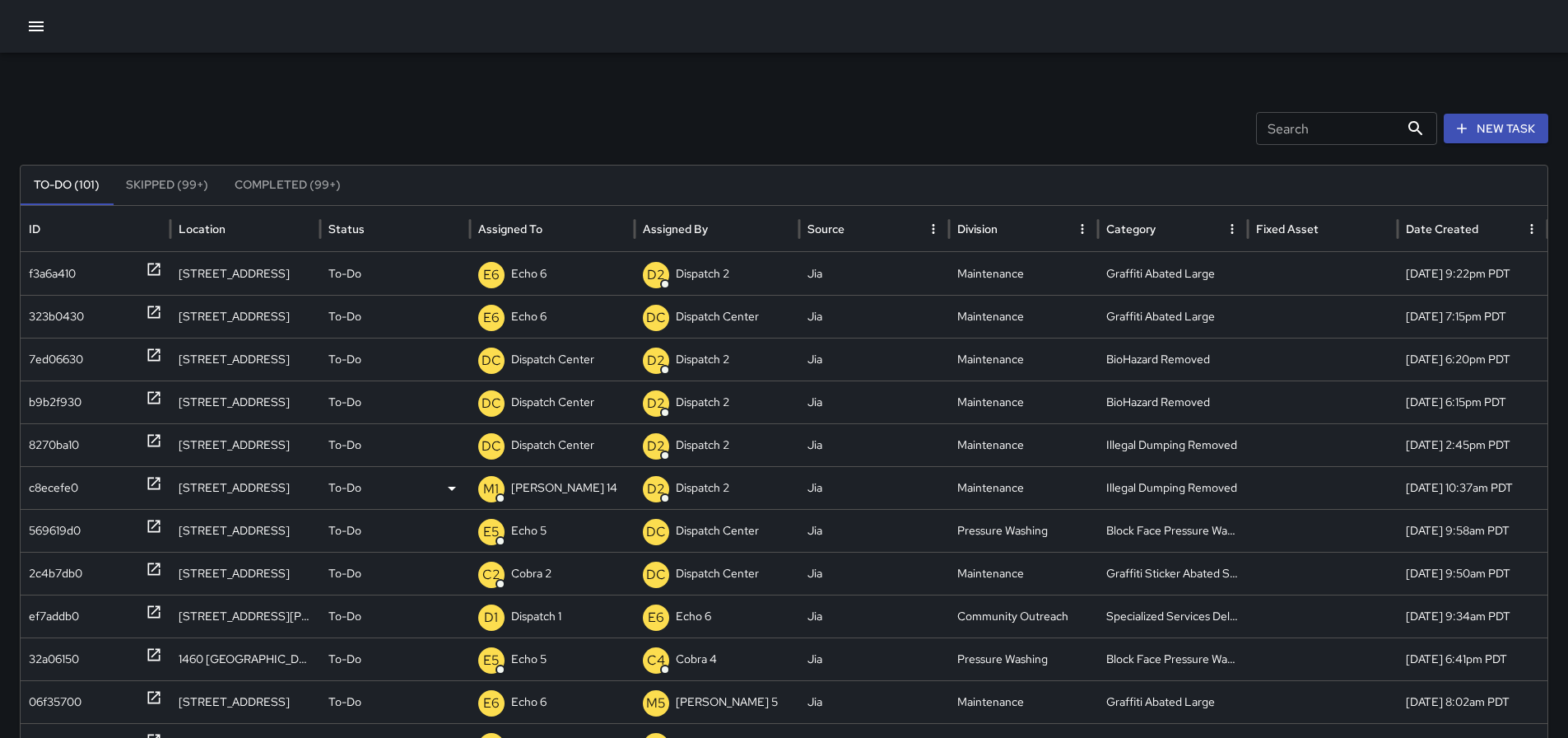
click at [552, 480] on div "M1 Mike 14" at bounding box center [552, 487] width 149 height 42
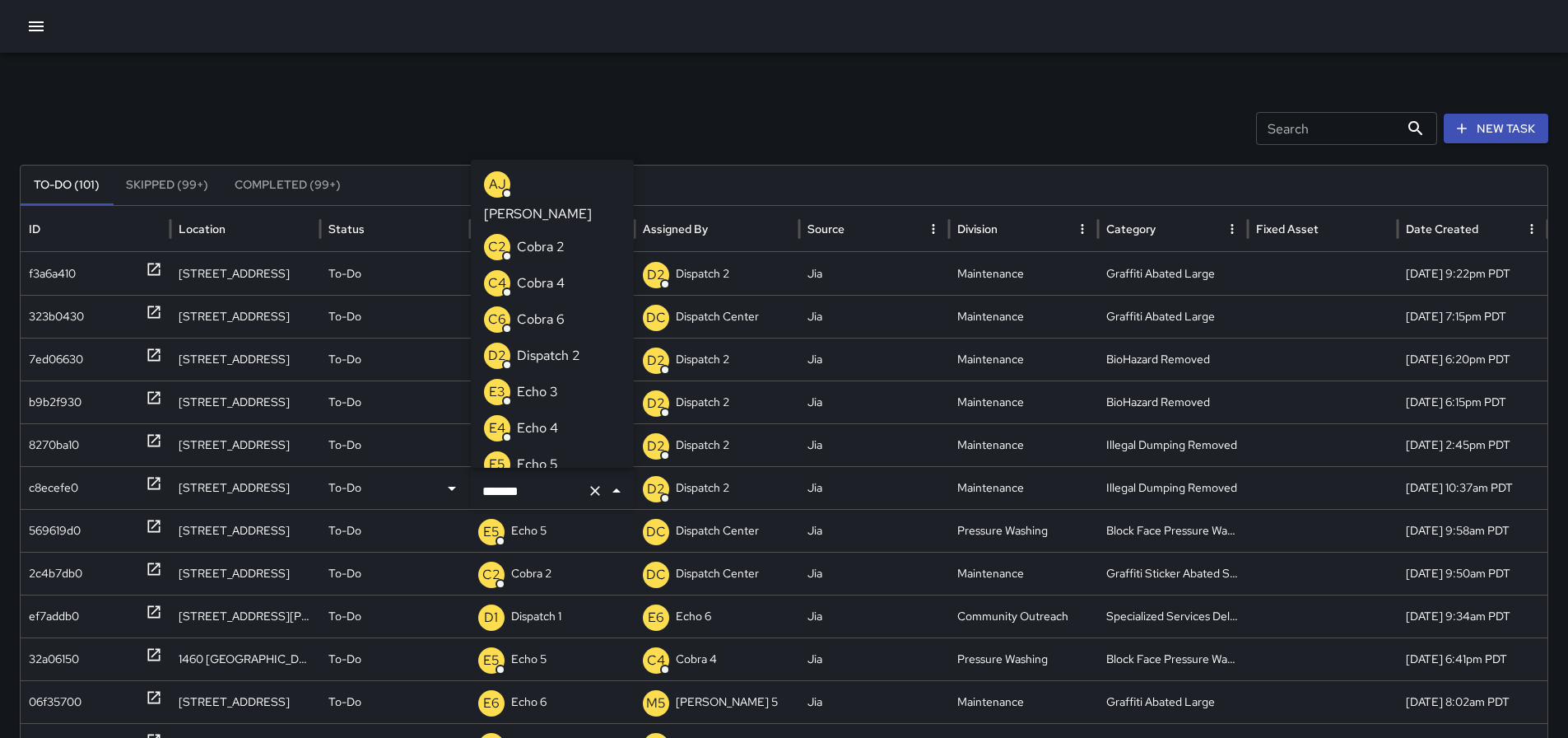
scroll to position [227, 0]
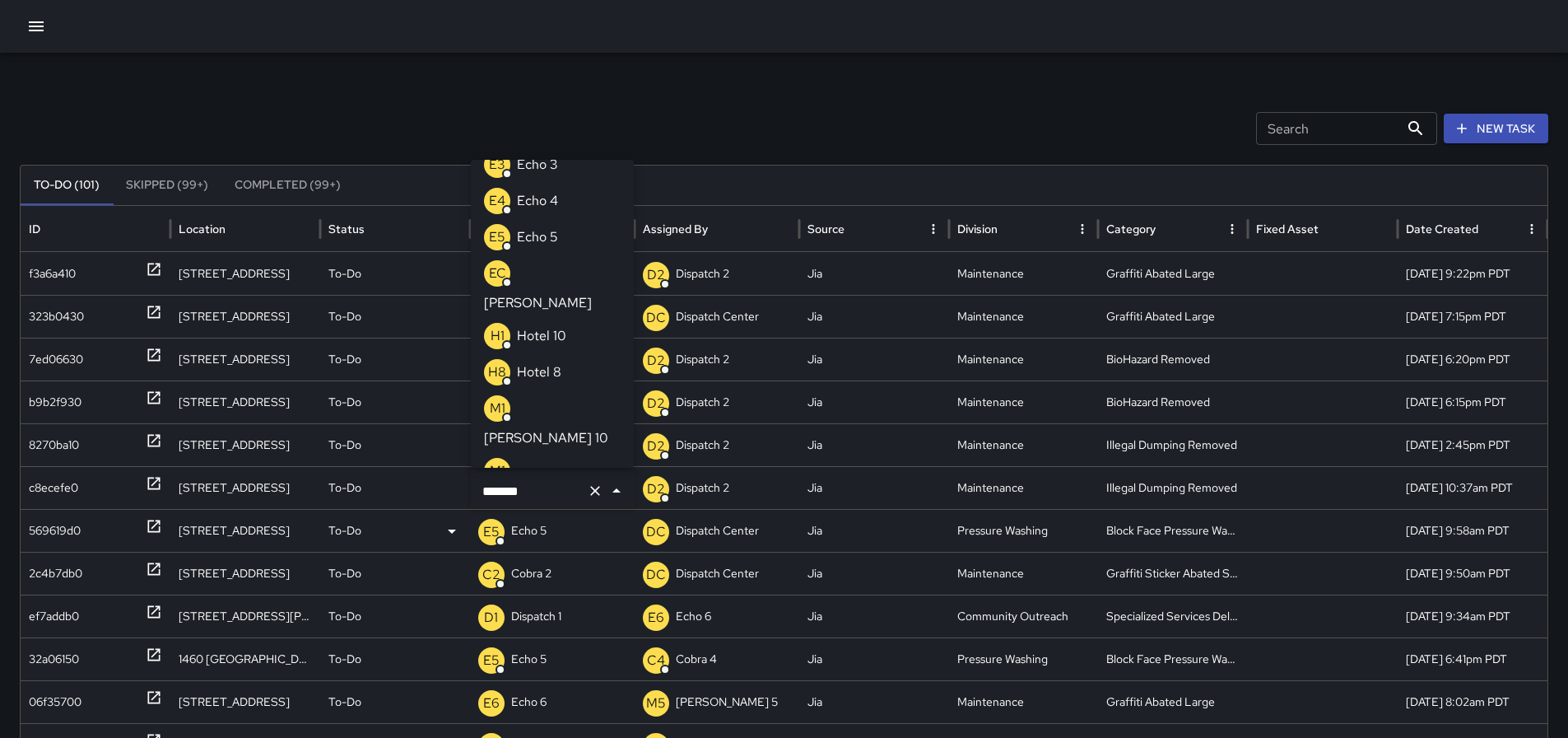
drag, startPoint x: 553, startPoint y: 483, endPoint x: 449, endPoint y: 520, distance: 110.4
click at [449, 520] on div "f3a6a410 1951 Telegraph Avenue To-Do E6 Echo 6 D2 Dispatch 2 Jia Maintenance Gr…" at bounding box center [790, 659] width 1540 height 814
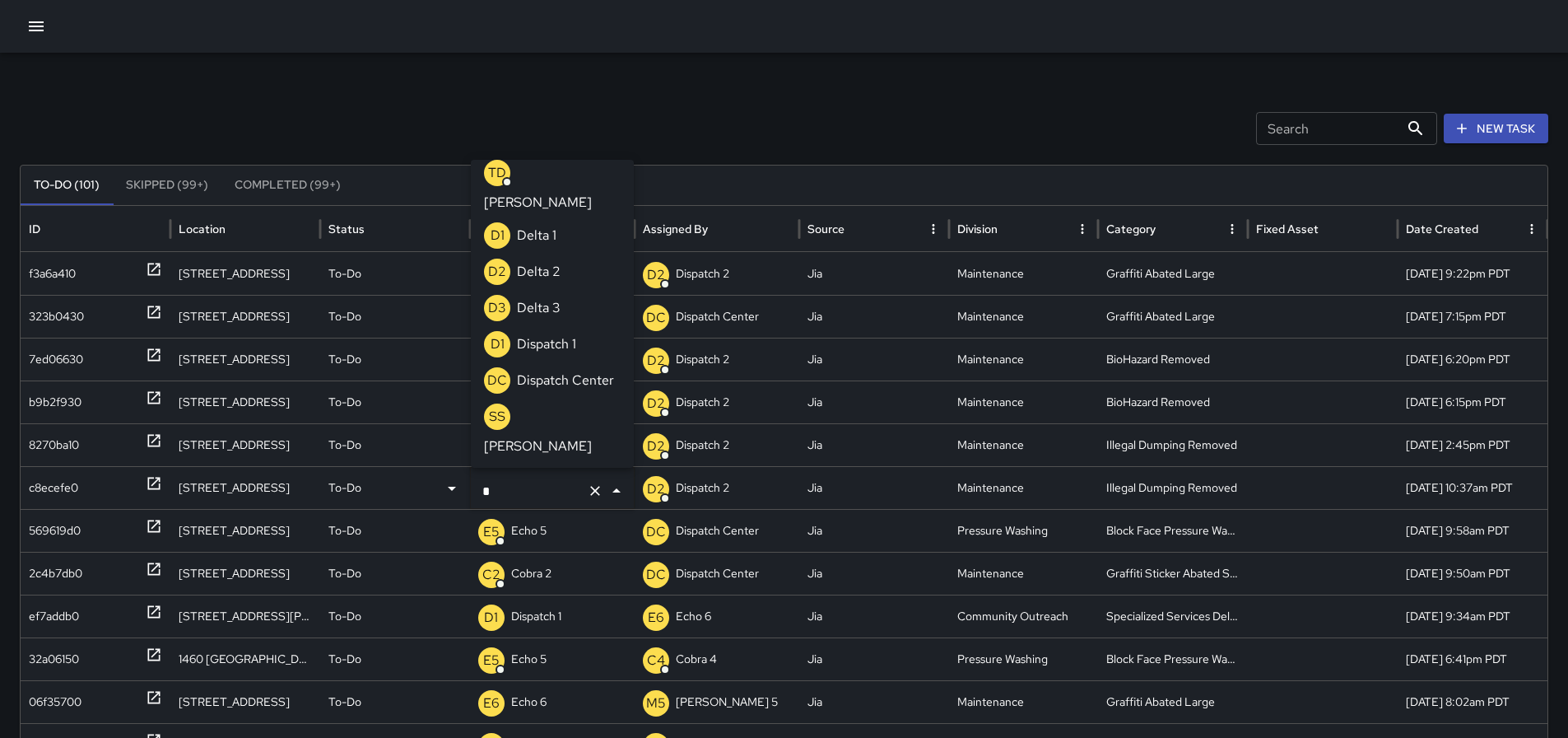
scroll to position [6, 0]
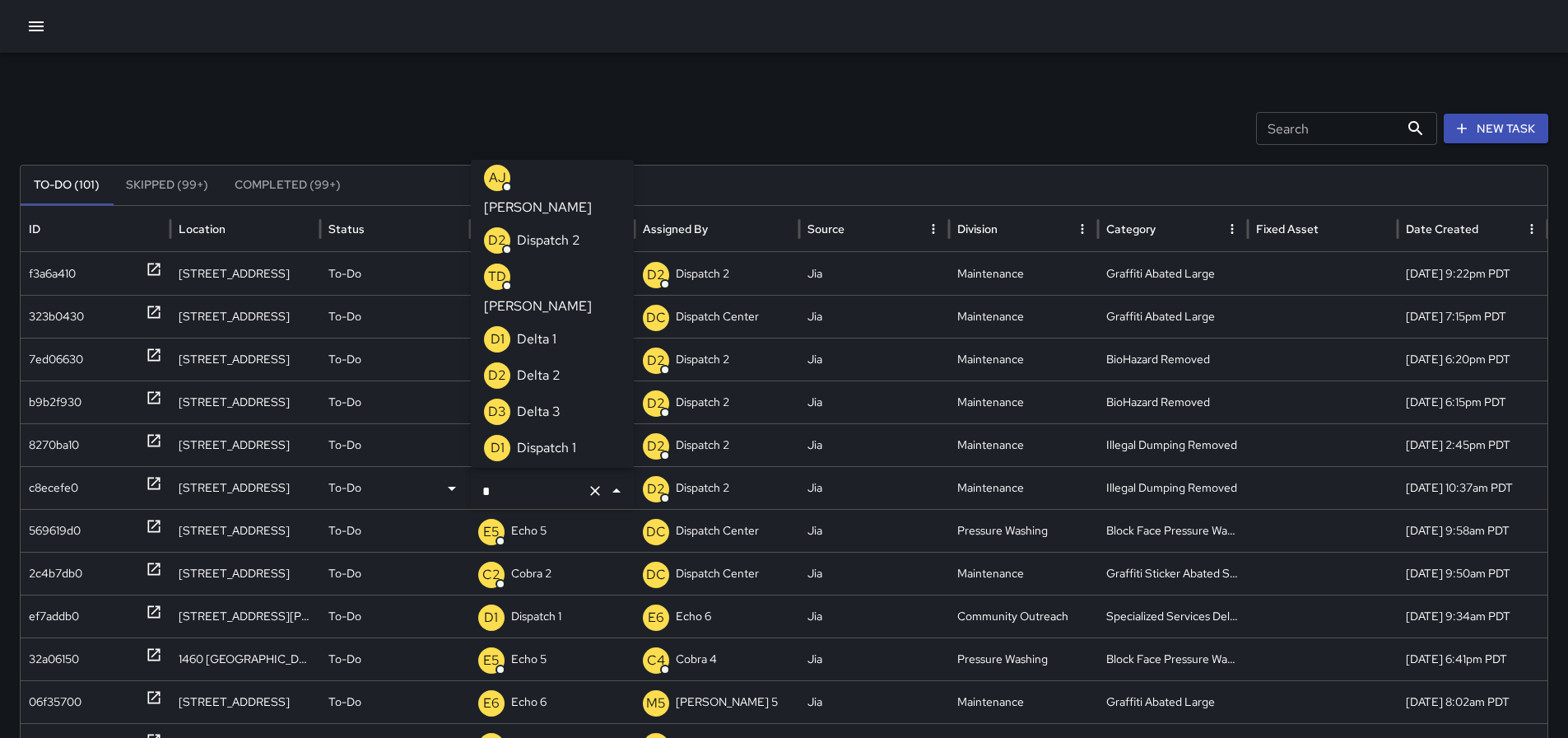
type input "**"
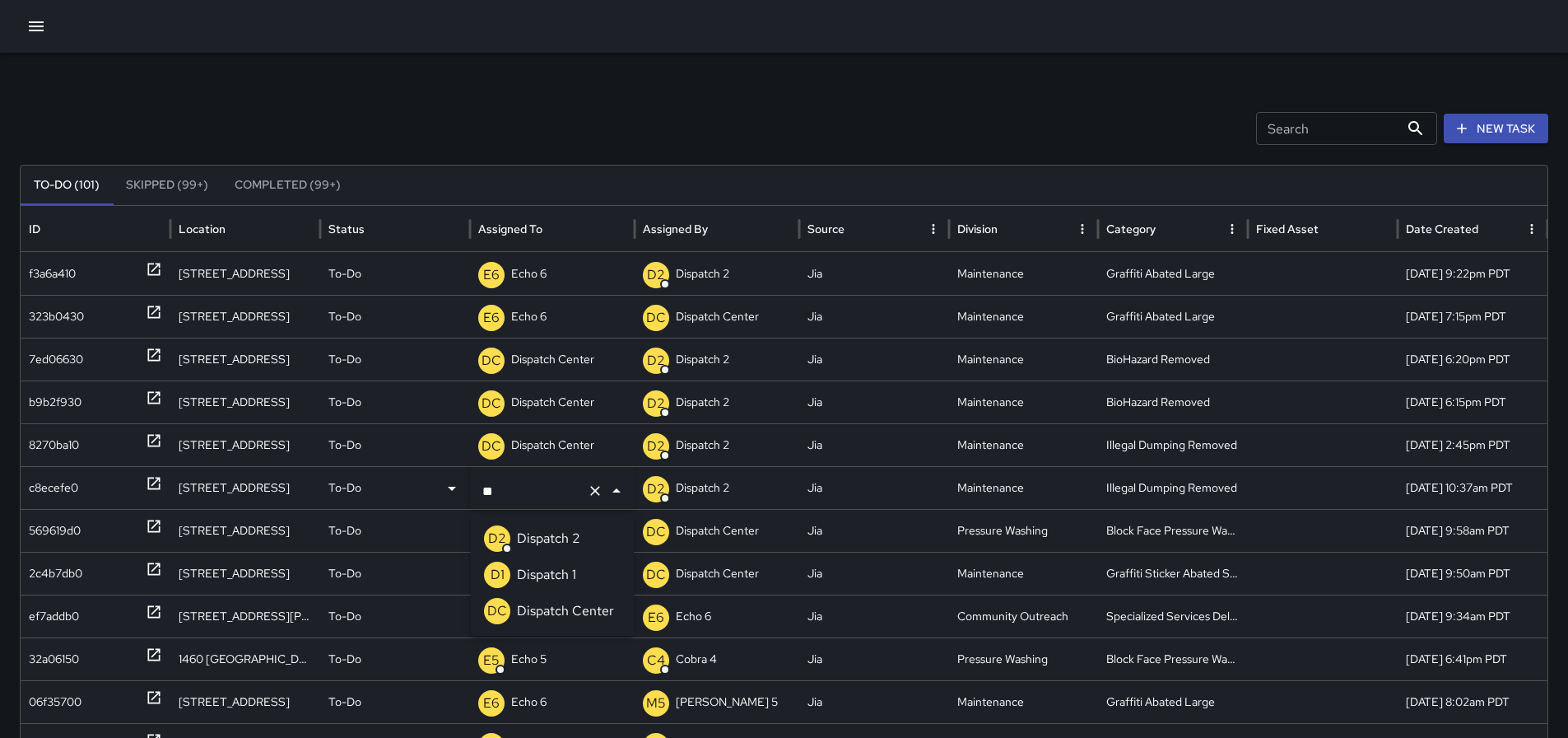
scroll to position [0, 0]
click at [587, 618] on p "Dispatch Center" at bounding box center [565, 611] width 97 height 20
click at [149, 606] on icon at bounding box center [154, 612] width 12 height 12
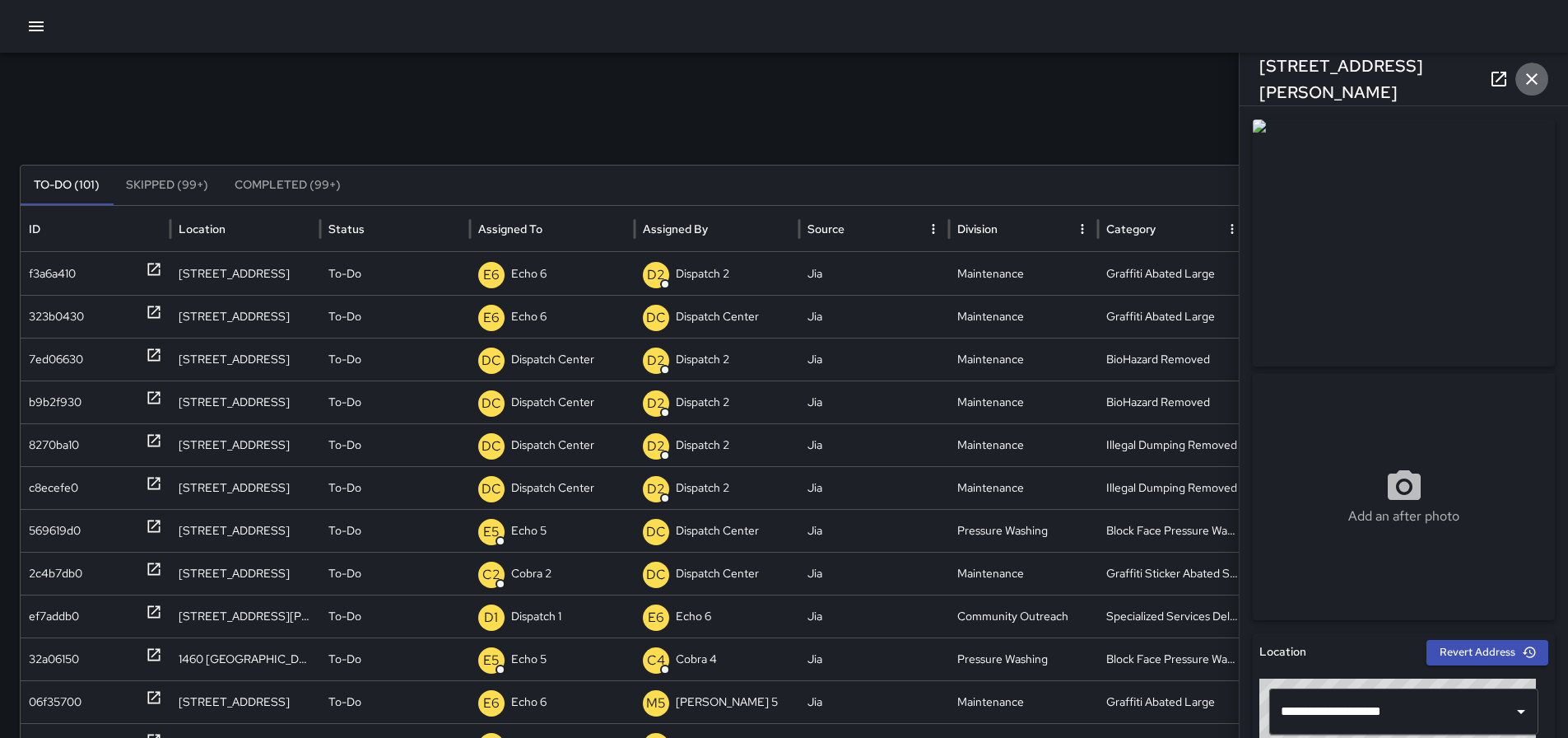
click at [1526, 83] on icon "button" at bounding box center [1532, 79] width 20 height 20
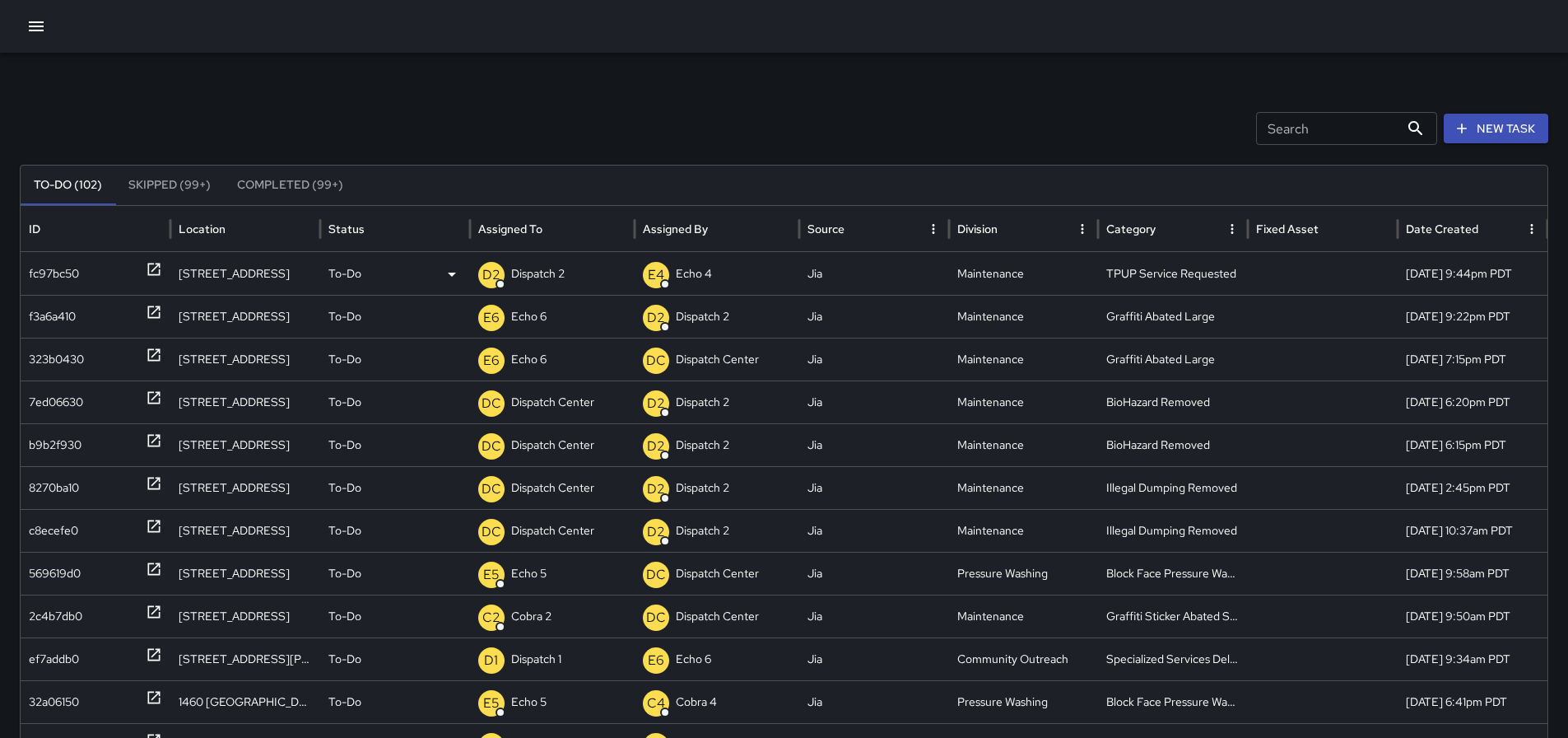
click at [563, 272] on p "Dispatch 2" at bounding box center [537, 273] width 53 height 42
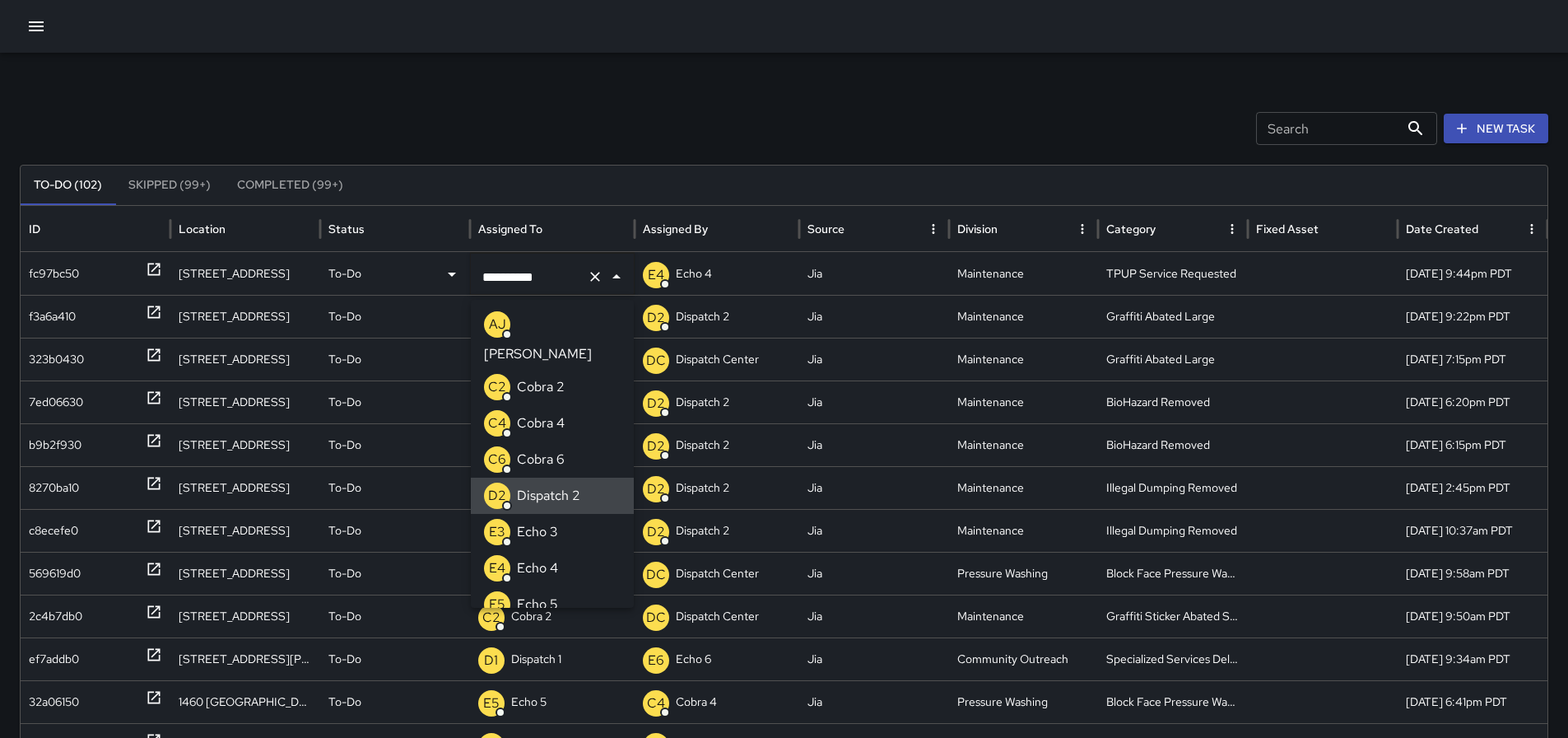
click at [594, 126] on div "Search Search New Task" at bounding box center [784, 128] width 1529 height 33
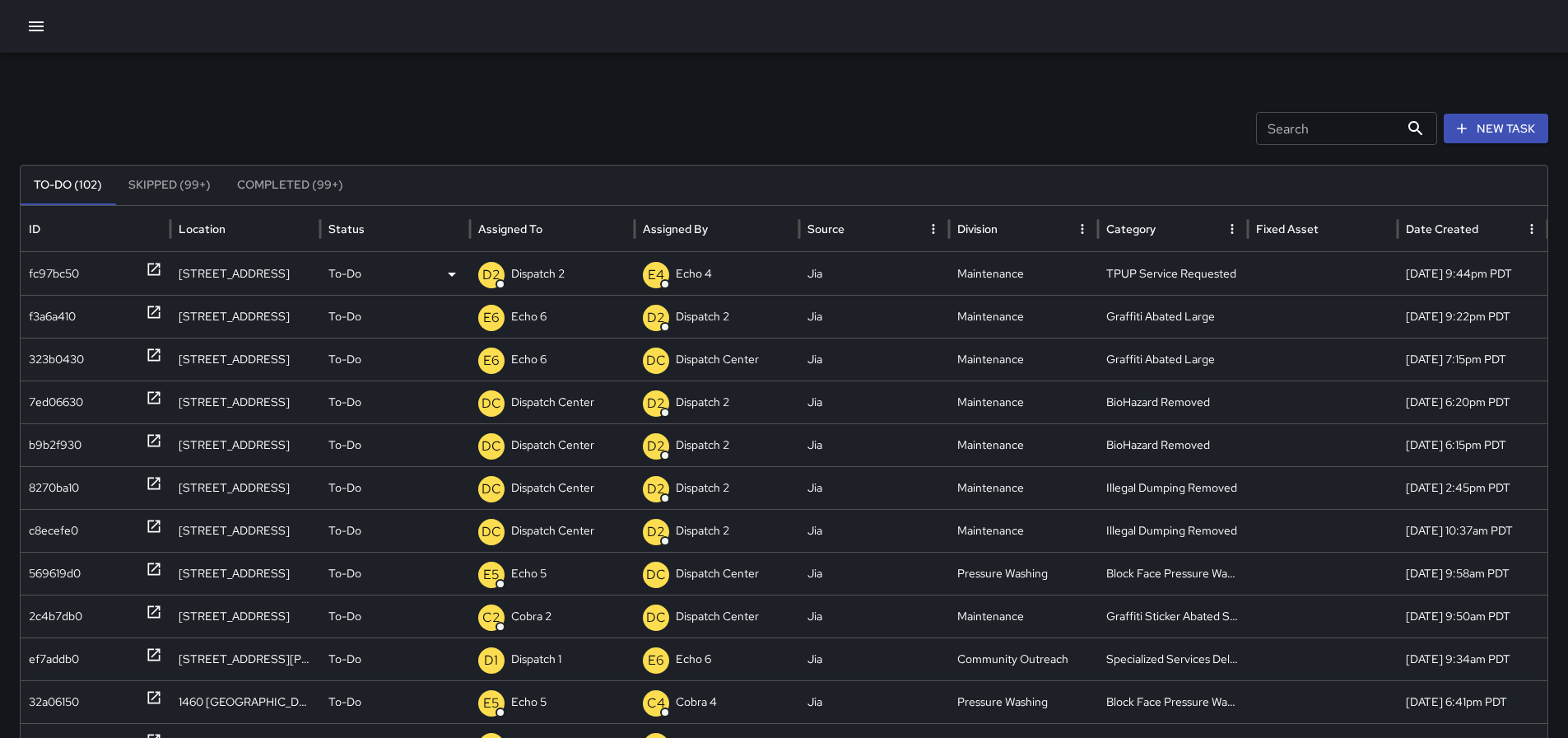
click at [570, 271] on div "D2 Dispatch 2" at bounding box center [552, 273] width 149 height 42
click at [580, 160] on div "**********" at bounding box center [784, 520] width 1568 height 935
click at [567, 274] on div "D2 Dispatch 2" at bounding box center [552, 273] width 149 height 42
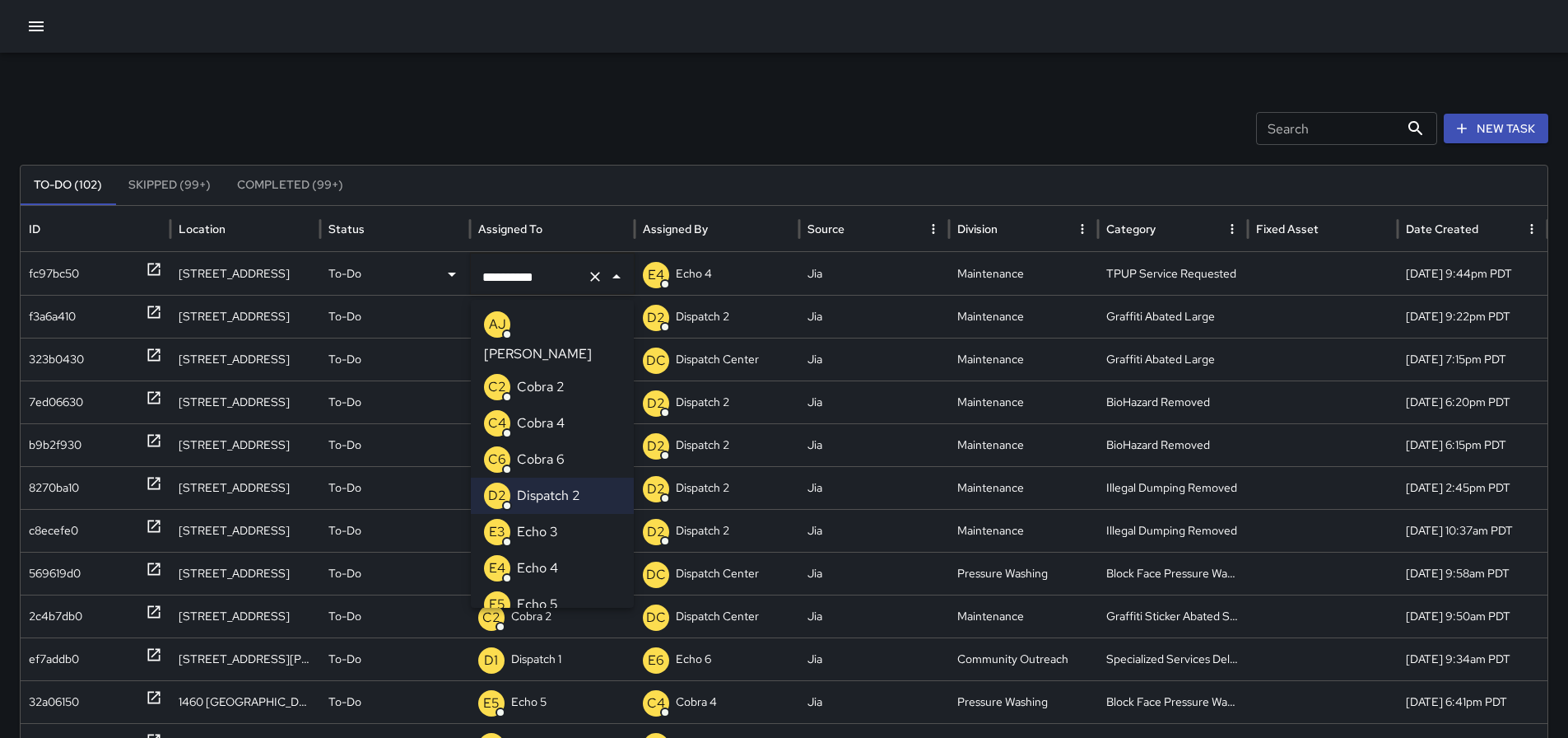
click at [588, 278] on icon "Clear" at bounding box center [595, 277] width 17 height 17
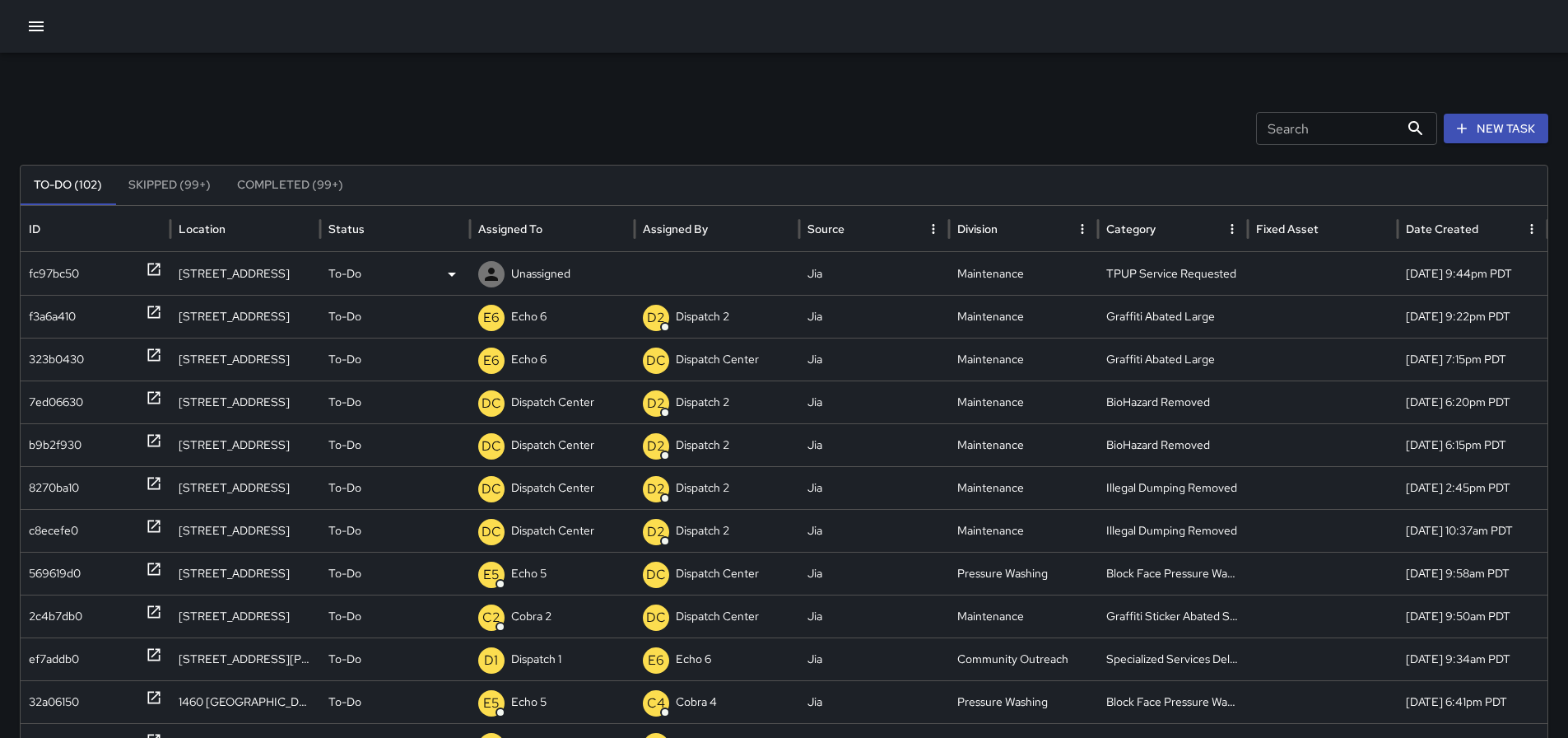
click at [572, 266] on div "Unassigned" at bounding box center [552, 273] width 149 height 42
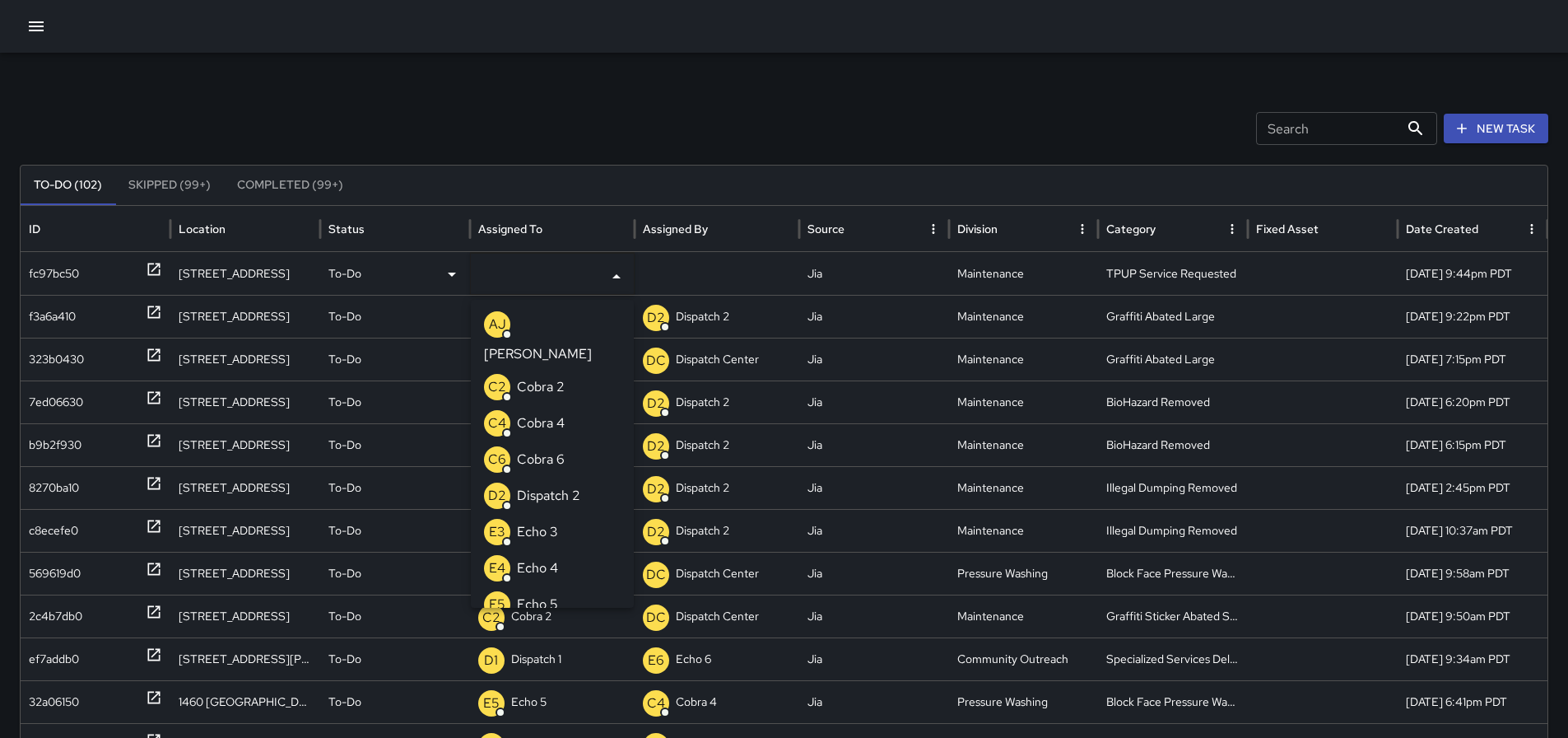
click at [565, 514] on li "E3 Echo 3" at bounding box center [552, 531] width 163 height 36
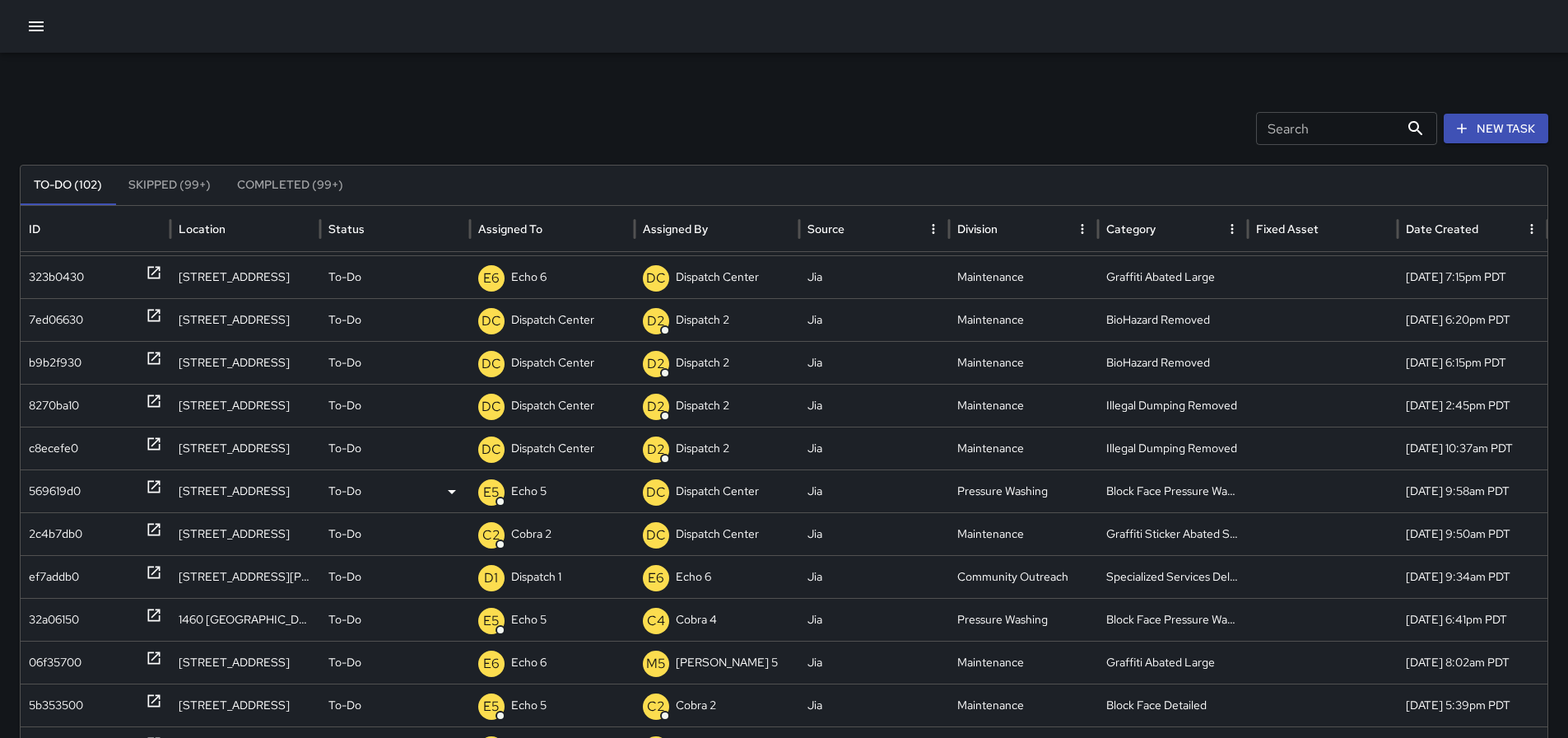
scroll to position [154, 0]
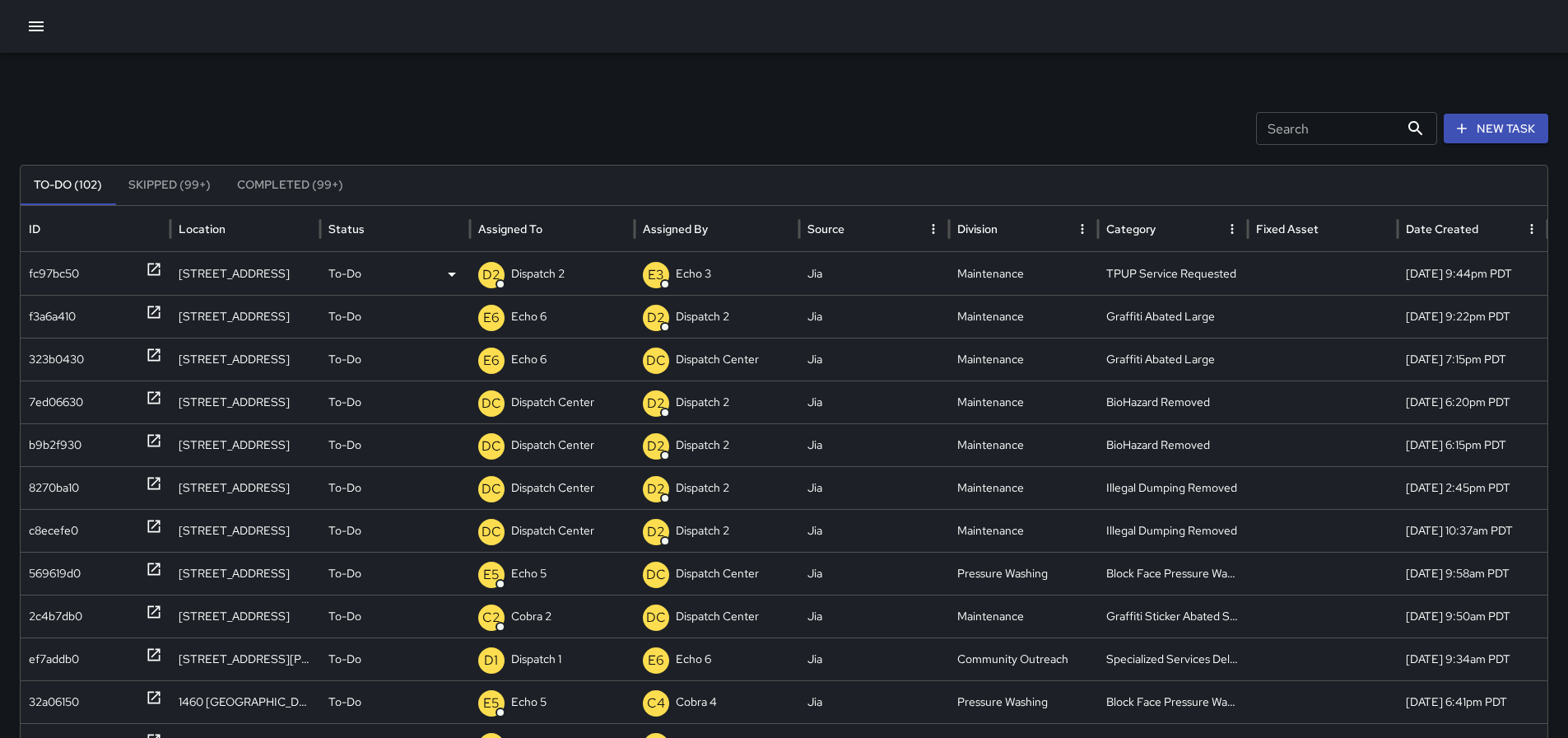
click at [150, 273] on icon at bounding box center [154, 269] width 17 height 17
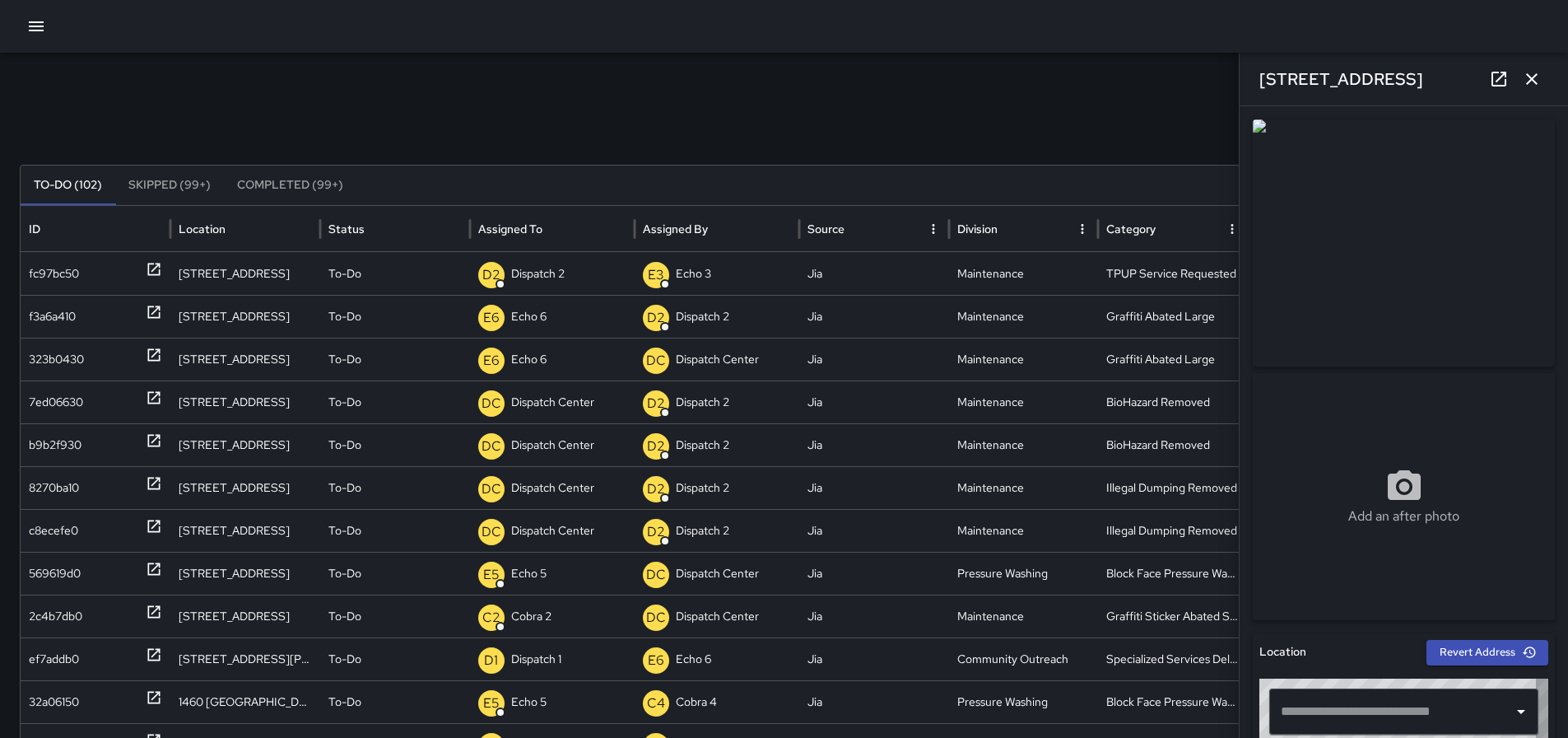
type input "**********"
click at [1532, 75] on icon "button" at bounding box center [1532, 79] width 20 height 20
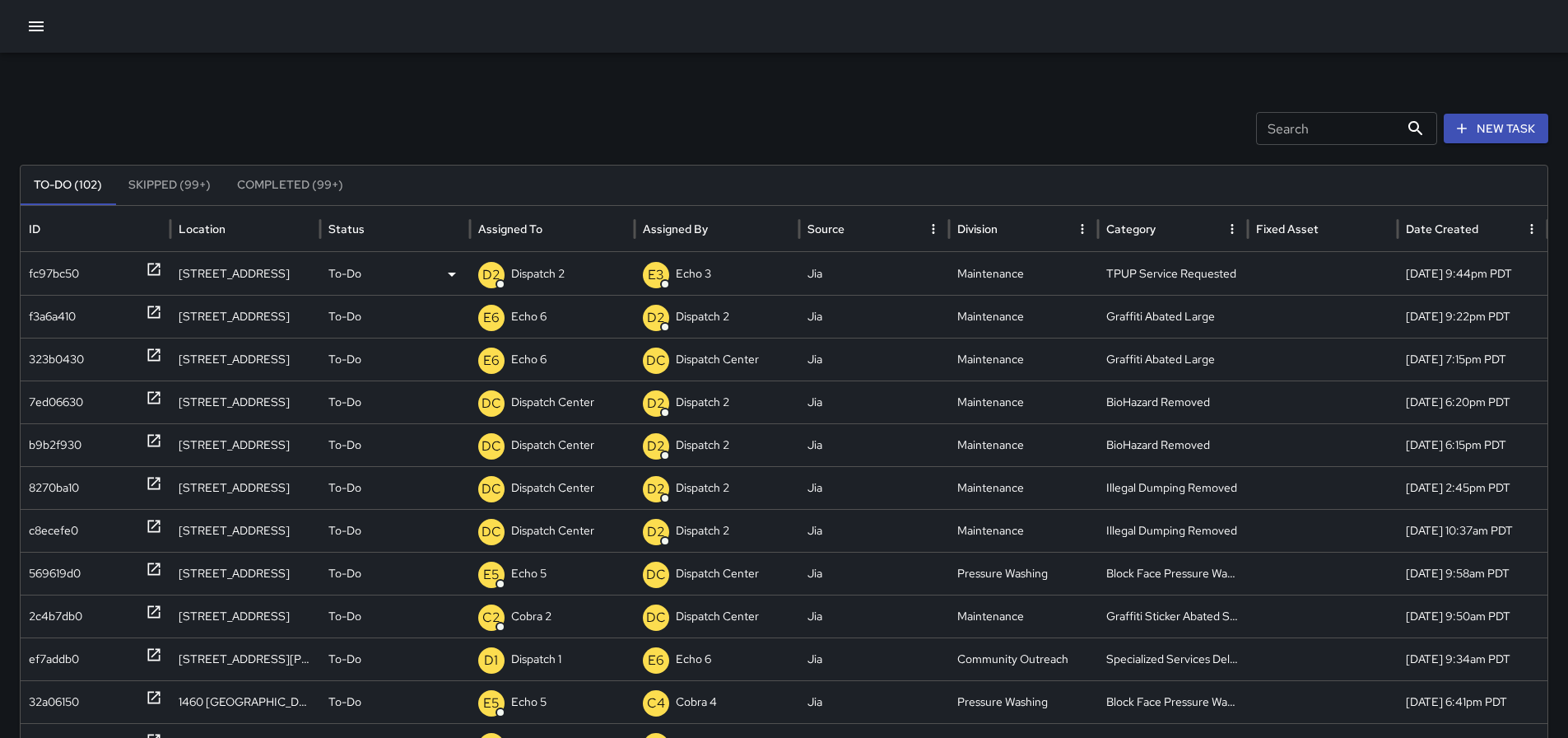
click at [563, 272] on p "Dispatch 2" at bounding box center [537, 273] width 53 height 42
type input "*******"
click at [592, 403] on p "Dispatch Center" at bounding box center [565, 397] width 97 height 20
click at [449, 126] on div "Search Search New Task" at bounding box center [784, 128] width 1529 height 33
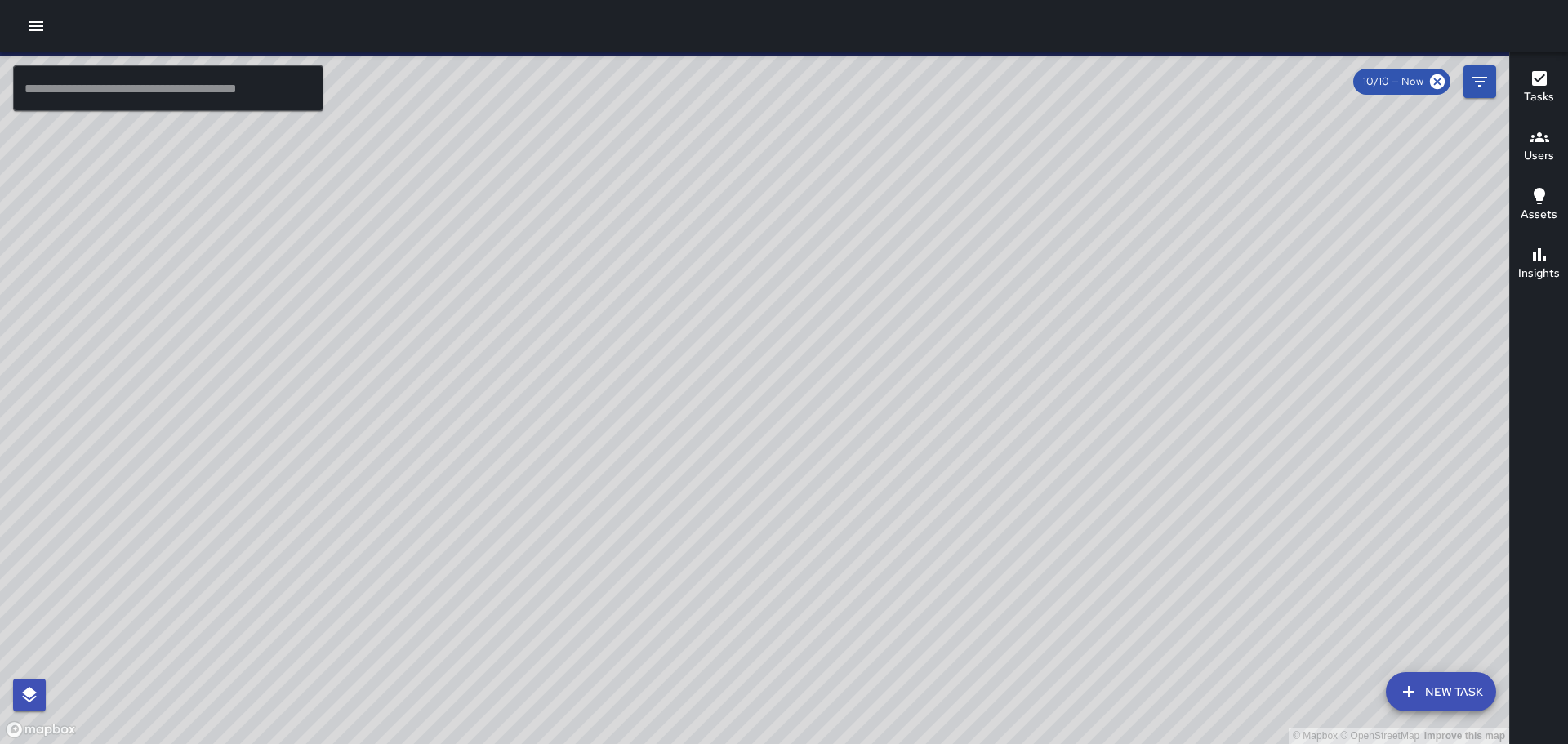
click at [19, 26] on div at bounding box center [784, 26] width 1568 height 52
click at [31, 30] on icon "button" at bounding box center [36, 26] width 19 height 19
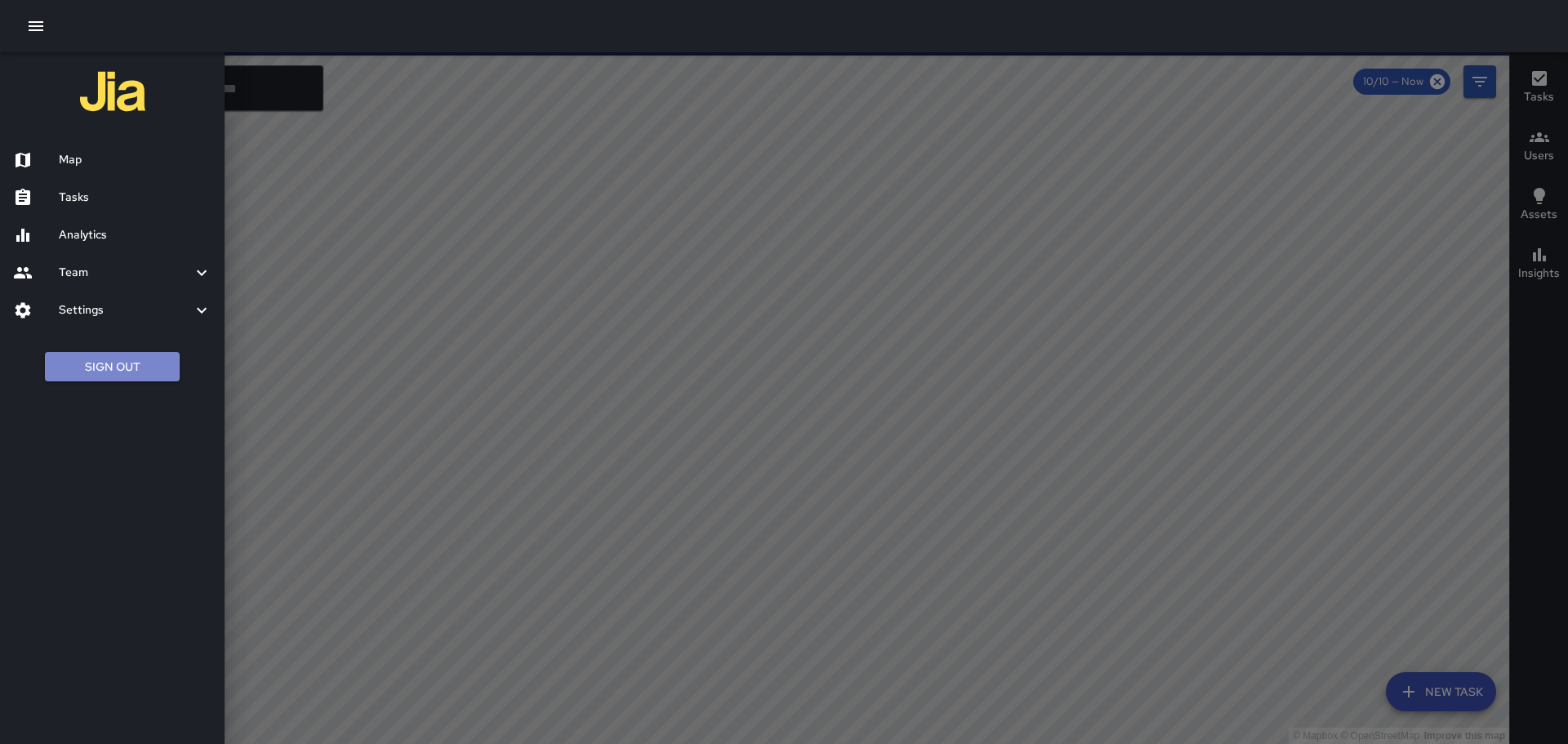
click at [87, 372] on button "Sign Out" at bounding box center [112, 367] width 135 height 30
